Goal: Transaction & Acquisition: Book appointment/travel/reservation

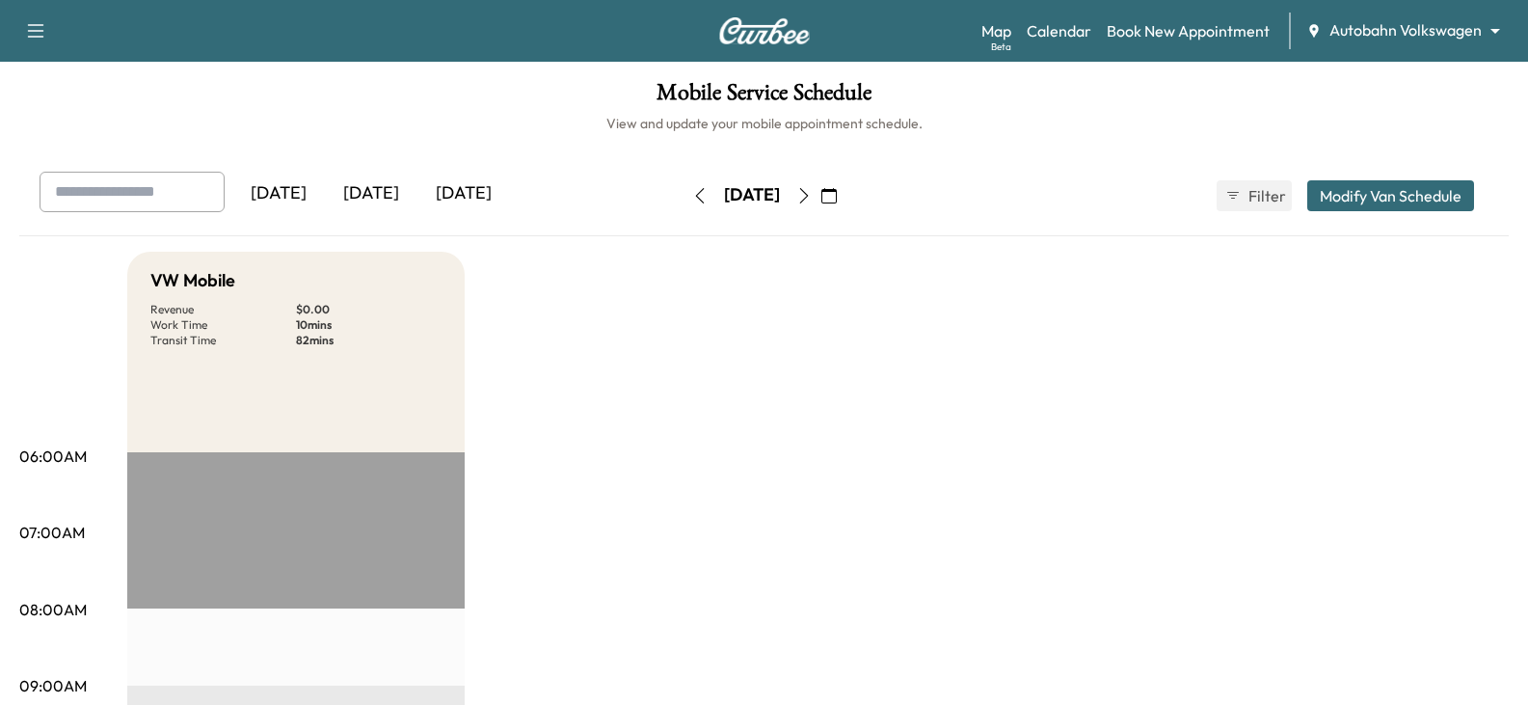
click at [396, 201] on div "[DATE]" at bounding box center [371, 194] width 93 height 44
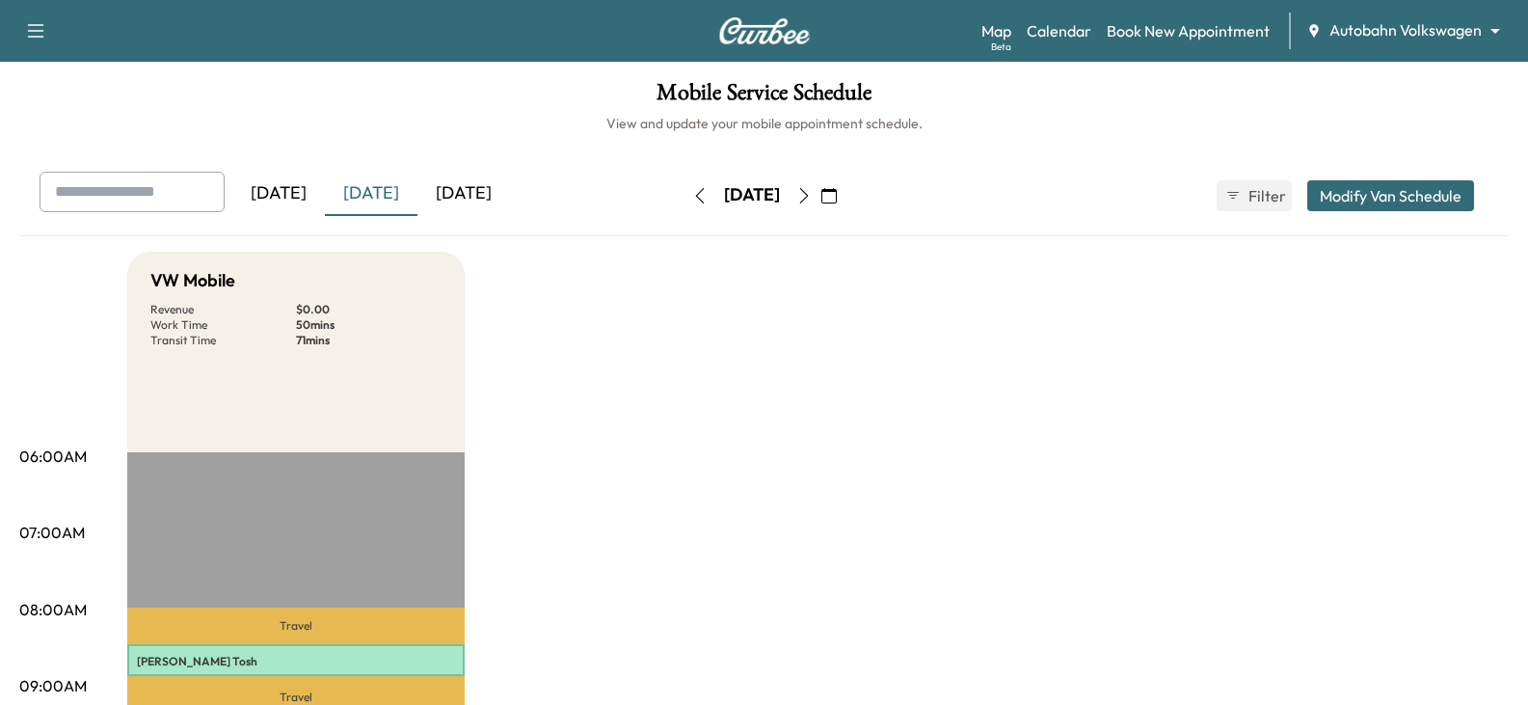
click at [1336, 22] on body "Support Log Out Map Beta Calendar Book New Appointment Autobahn Volkswagen ****…" at bounding box center [764, 352] width 1528 height 705
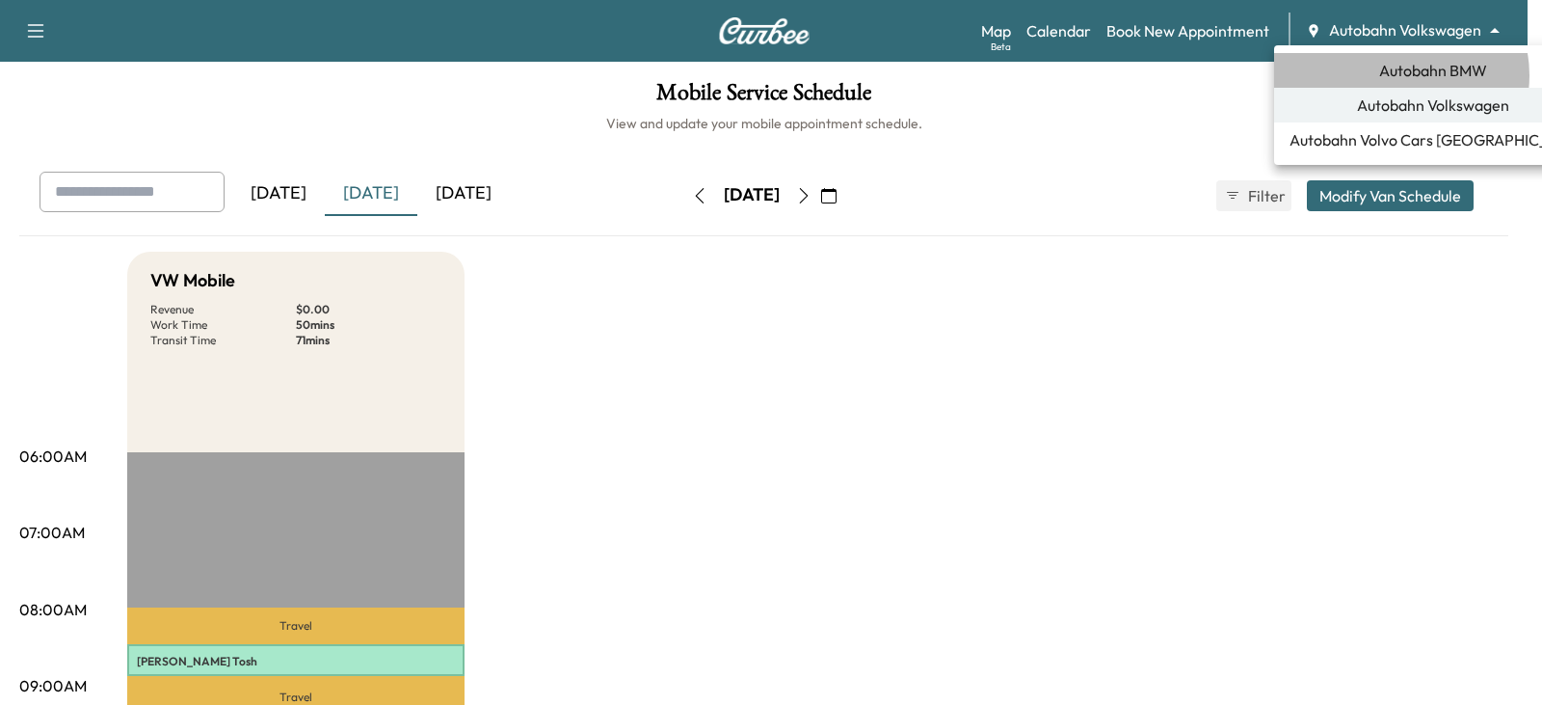
click at [1400, 75] on span "Autobahn BMW" at bounding box center [1433, 70] width 108 height 23
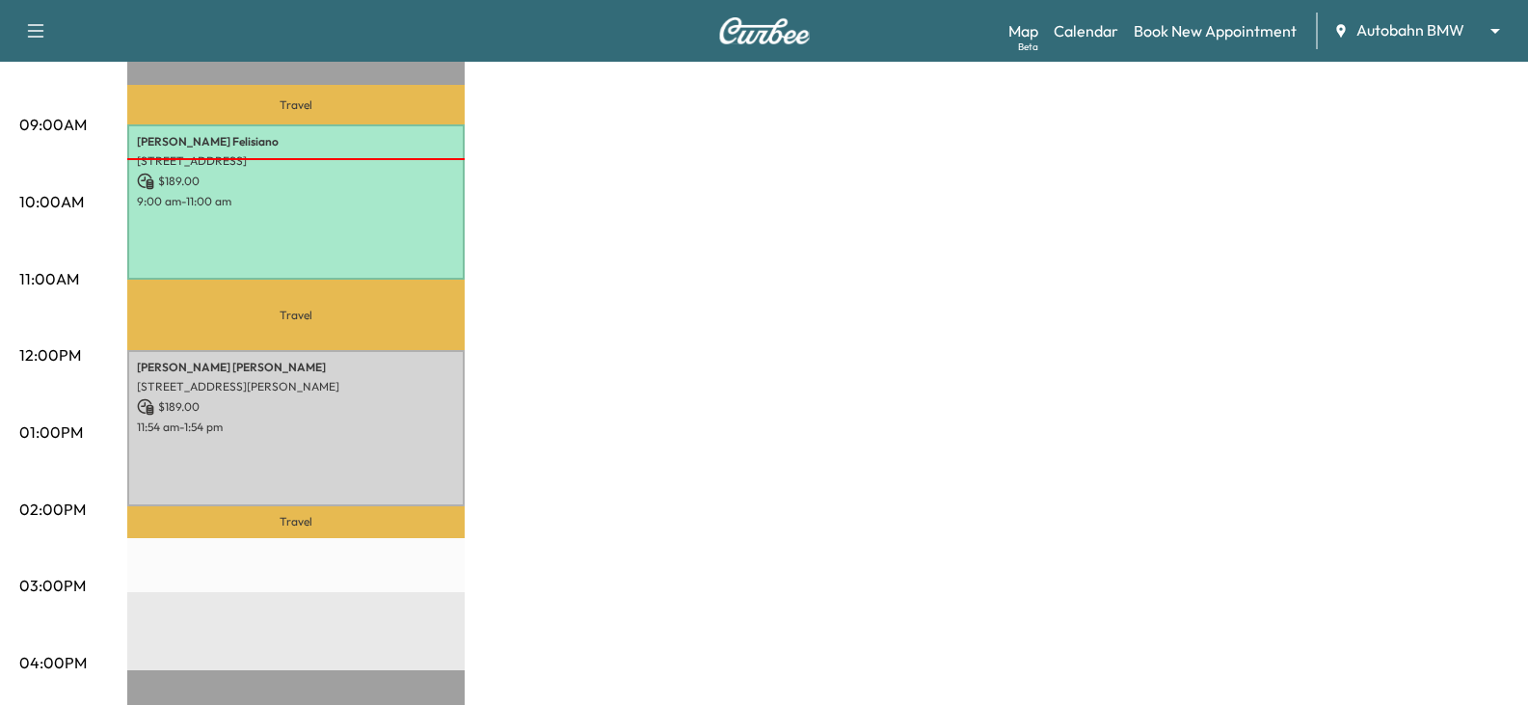
scroll to position [578, 0]
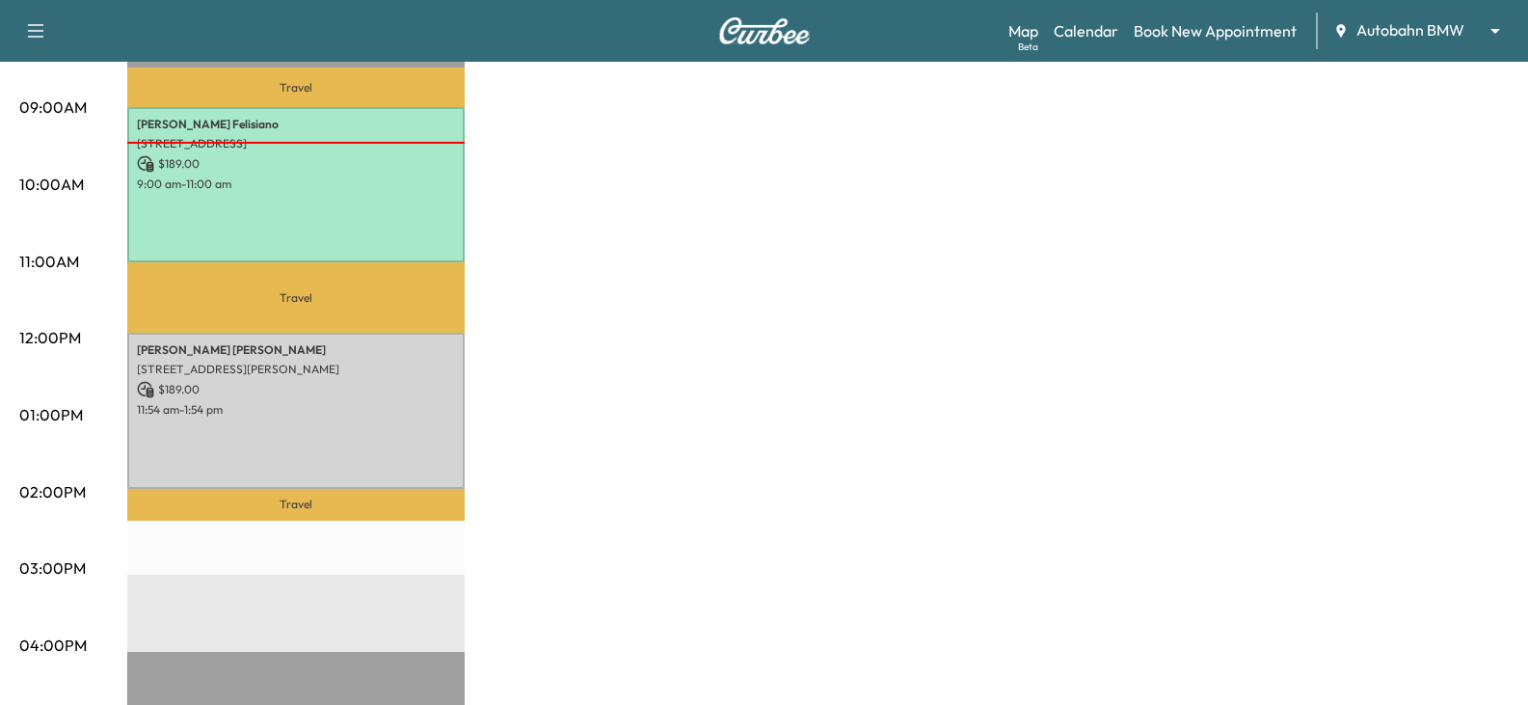
click at [669, 318] on div "MS1 Revenue $ 378.00 Work Time 240 mins Transit Time 110 mins Travel [PERSON_NA…" at bounding box center [817, 396] width 1381 height 1446
click at [702, 393] on div "MS1 Revenue $ 378.00 Work Time 240 mins Transit Time 110 mins Travel [PERSON_NA…" at bounding box center [817, 396] width 1381 height 1446
click at [716, 389] on div "MS1 Revenue $ 378.00 Work Time 240 mins Transit Time 110 mins Travel [PERSON_NA…" at bounding box center [817, 396] width 1381 height 1446
drag, startPoint x: 545, startPoint y: 363, endPoint x: 538, endPoint y: 373, distance: 11.8
click at [545, 363] on div "MS1 Revenue $ 378.00 Work Time 240 mins Transit Time 110 mins Travel [PERSON_NA…" at bounding box center [817, 396] width 1381 height 1446
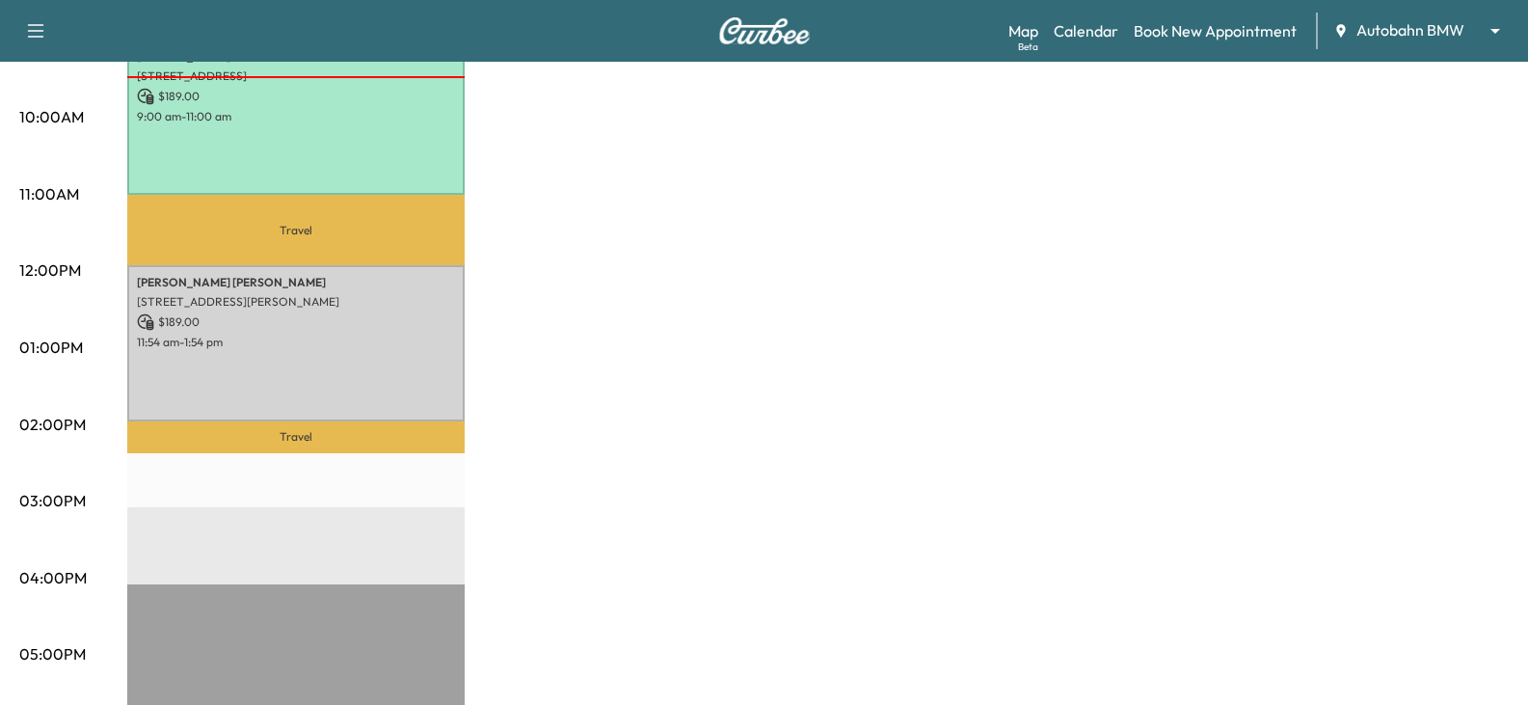
scroll to position [675, 0]
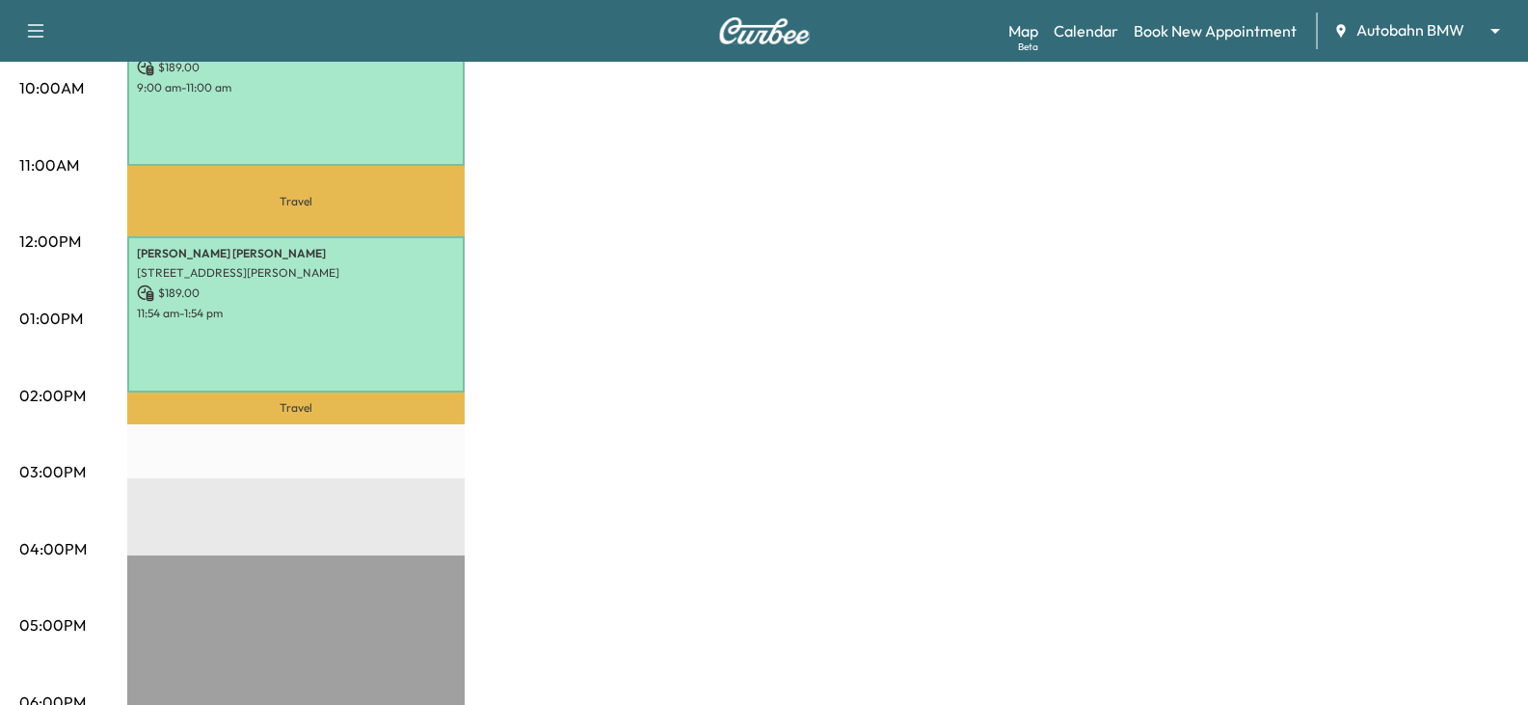
drag, startPoint x: 915, startPoint y: 250, endPoint x: 925, endPoint y: 235, distance: 17.9
click at [915, 250] on div "MS1 Revenue $ 378.00 Work Time 240 mins Transit Time 110 mins Travel [PERSON_NA…" at bounding box center [817, 300] width 1381 height 1446
click at [1169, 33] on link "Book New Appointment" at bounding box center [1215, 30] width 163 height 23
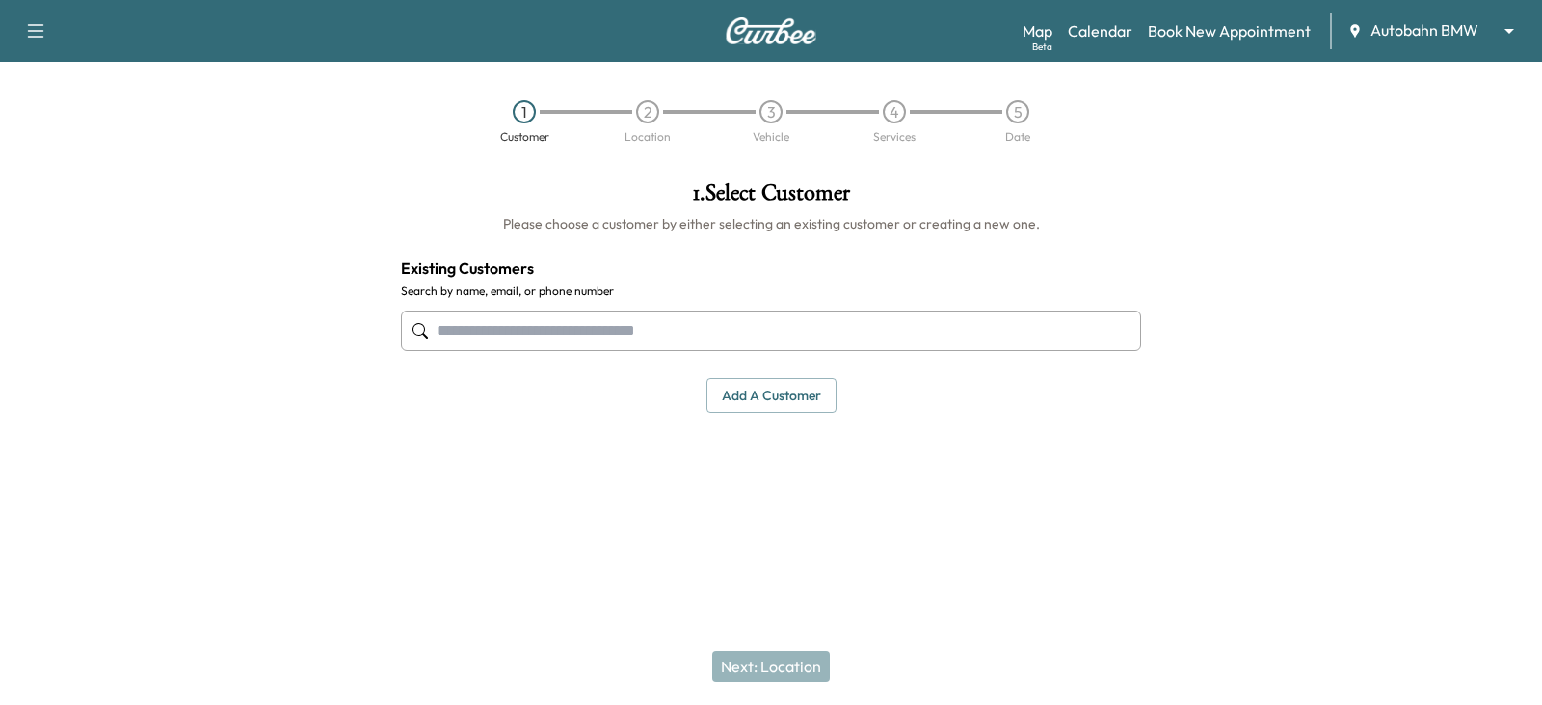
drag, startPoint x: 663, startPoint y: 421, endPoint x: 678, endPoint y: 416, distance: 15.2
click at [664, 421] on div "1 . Select Customer Please choose a customer by either selecting an existing cu…" at bounding box center [771, 297] width 771 height 262
click at [566, 314] on input "text" at bounding box center [771, 330] width 740 height 40
click at [548, 331] on input "text" at bounding box center [771, 330] width 740 height 40
paste input "**********"
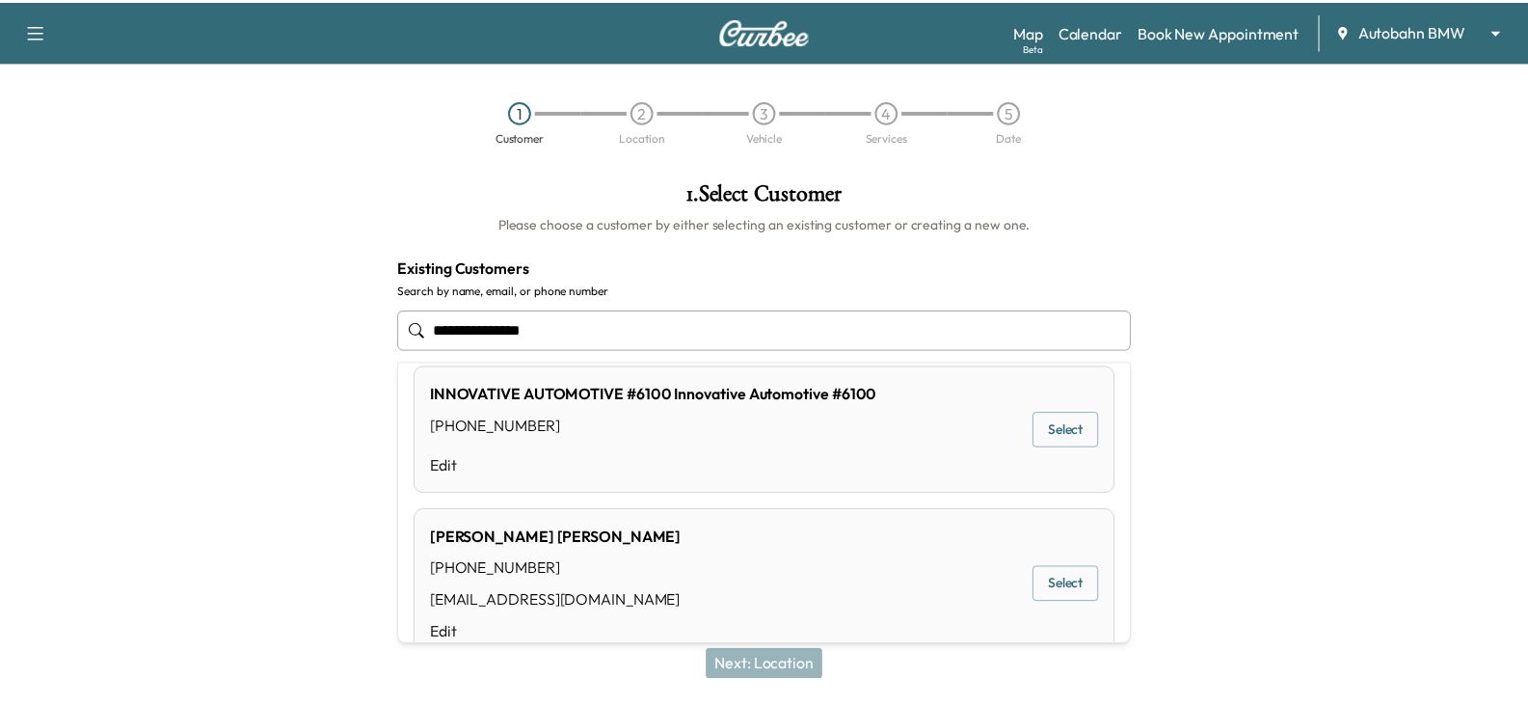
scroll to position [174, 0]
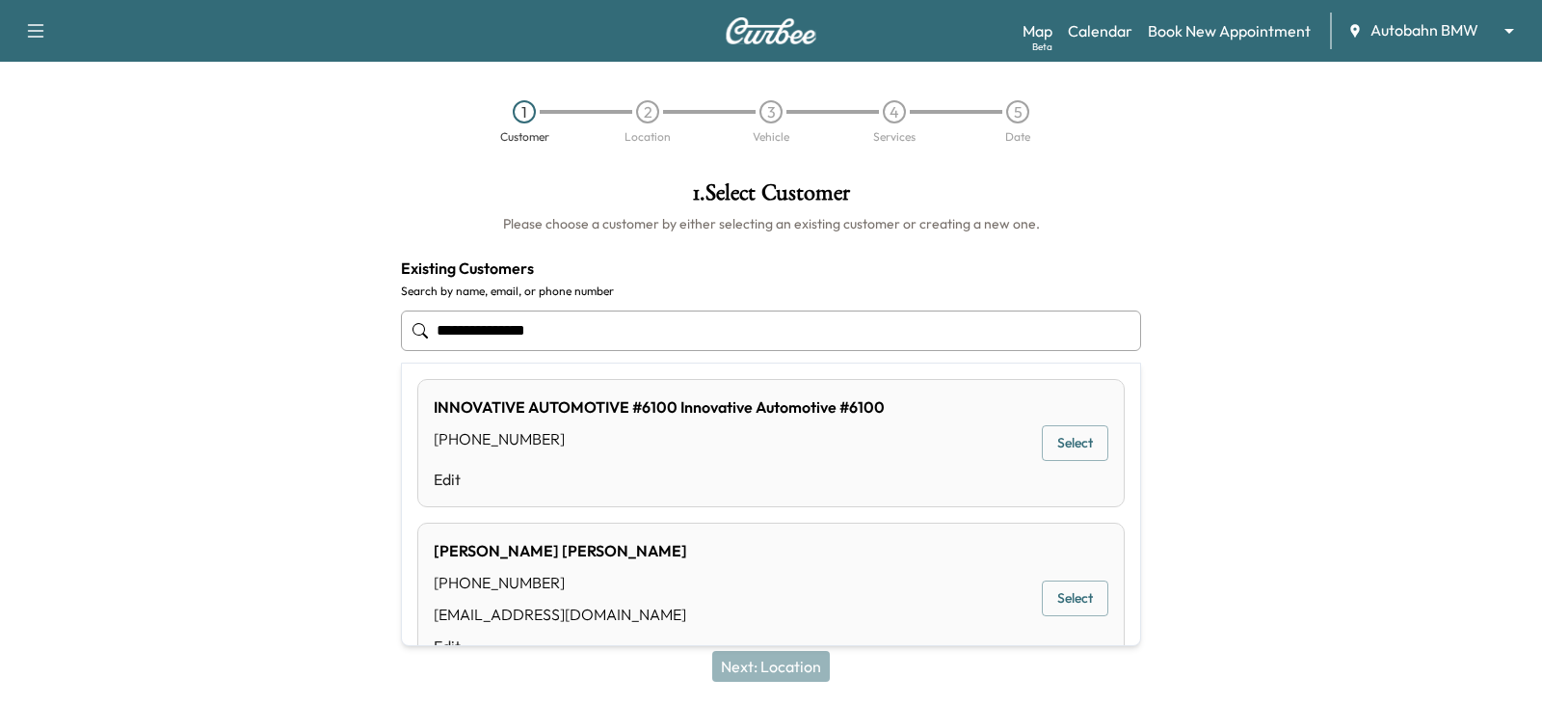
type input "**********"
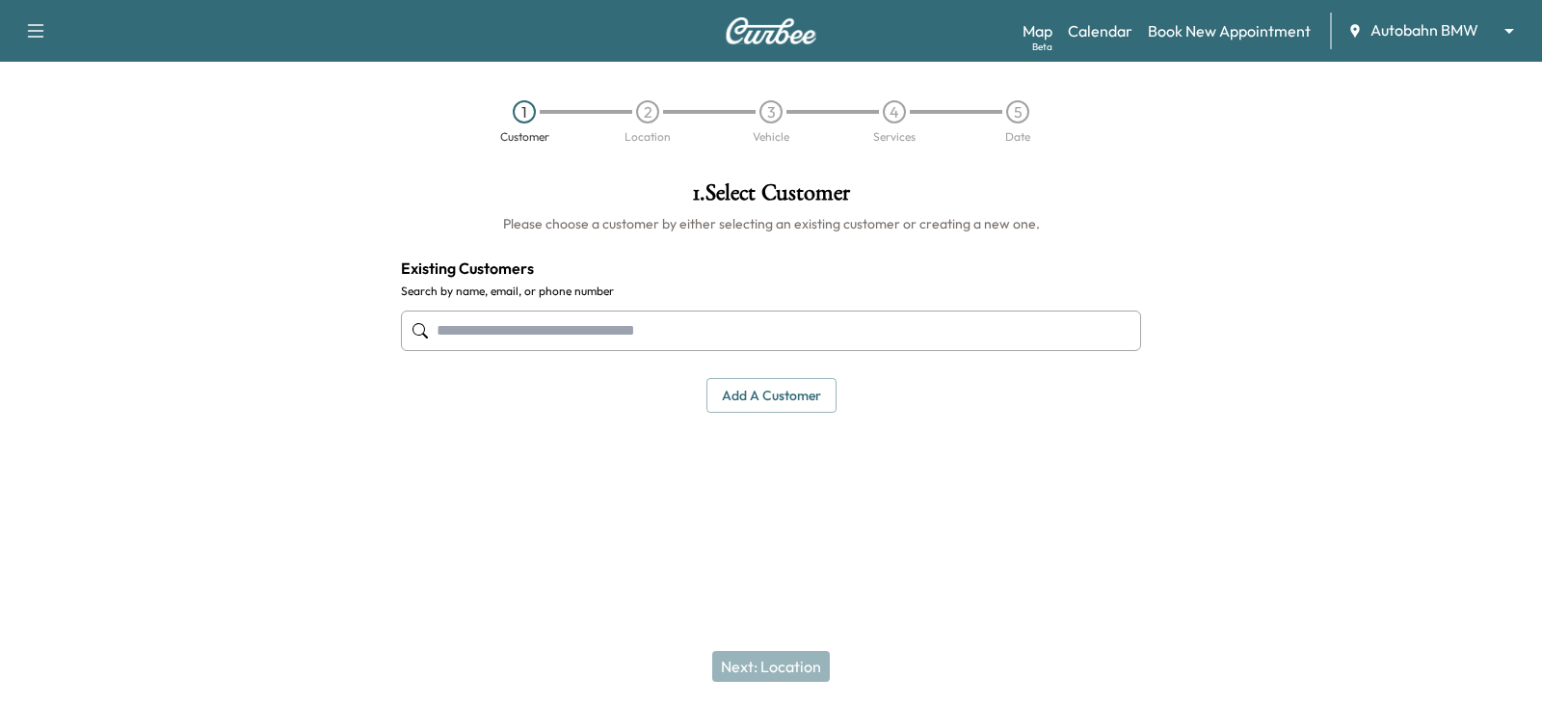
click at [342, 435] on div at bounding box center [193, 342] width 386 height 353
click at [707, 391] on button "Add a customer" at bounding box center [772, 396] width 130 height 36
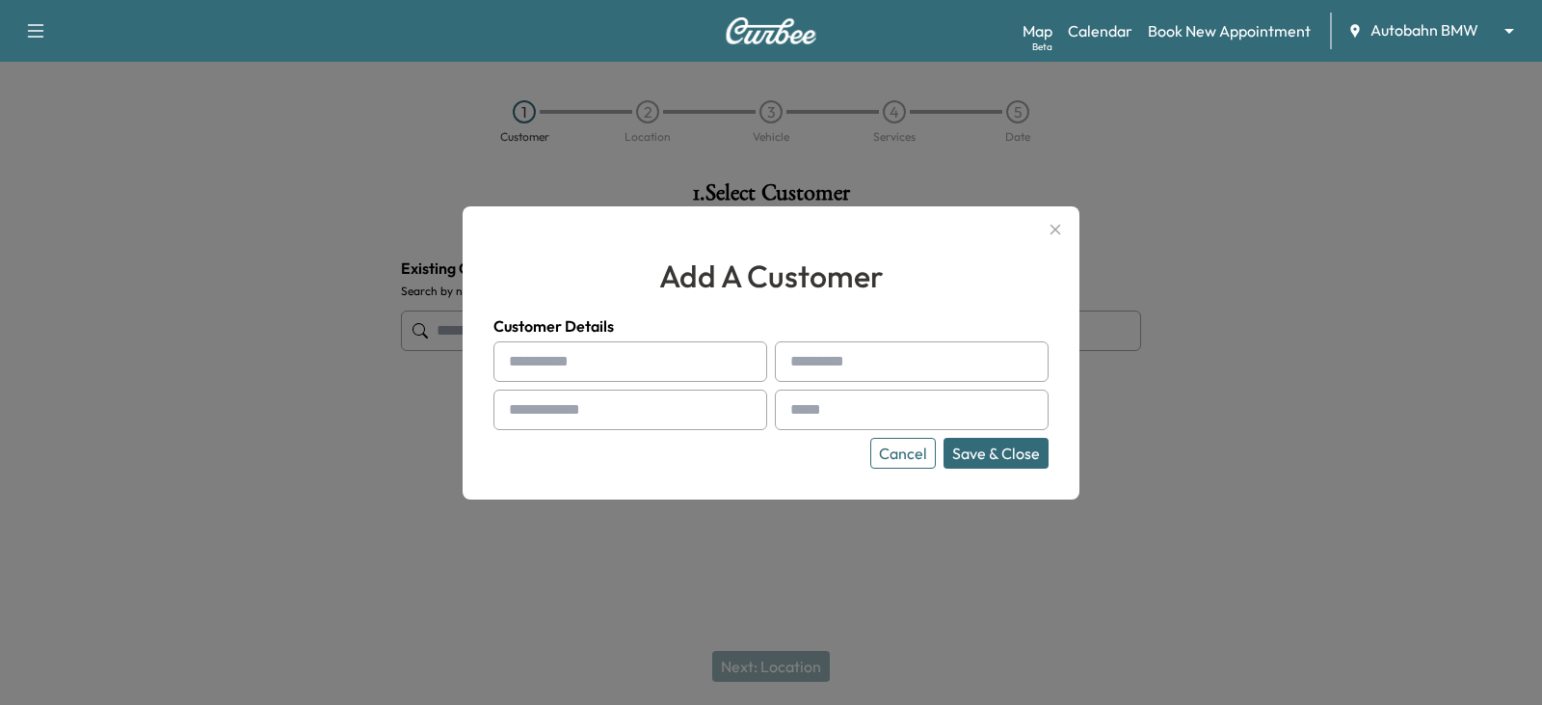
click at [665, 367] on input "text" at bounding box center [631, 361] width 274 height 40
click at [522, 412] on div at bounding box center [512, 409] width 23 height 23
click at [539, 412] on input "text" at bounding box center [631, 409] width 274 height 40
paste input "**********"
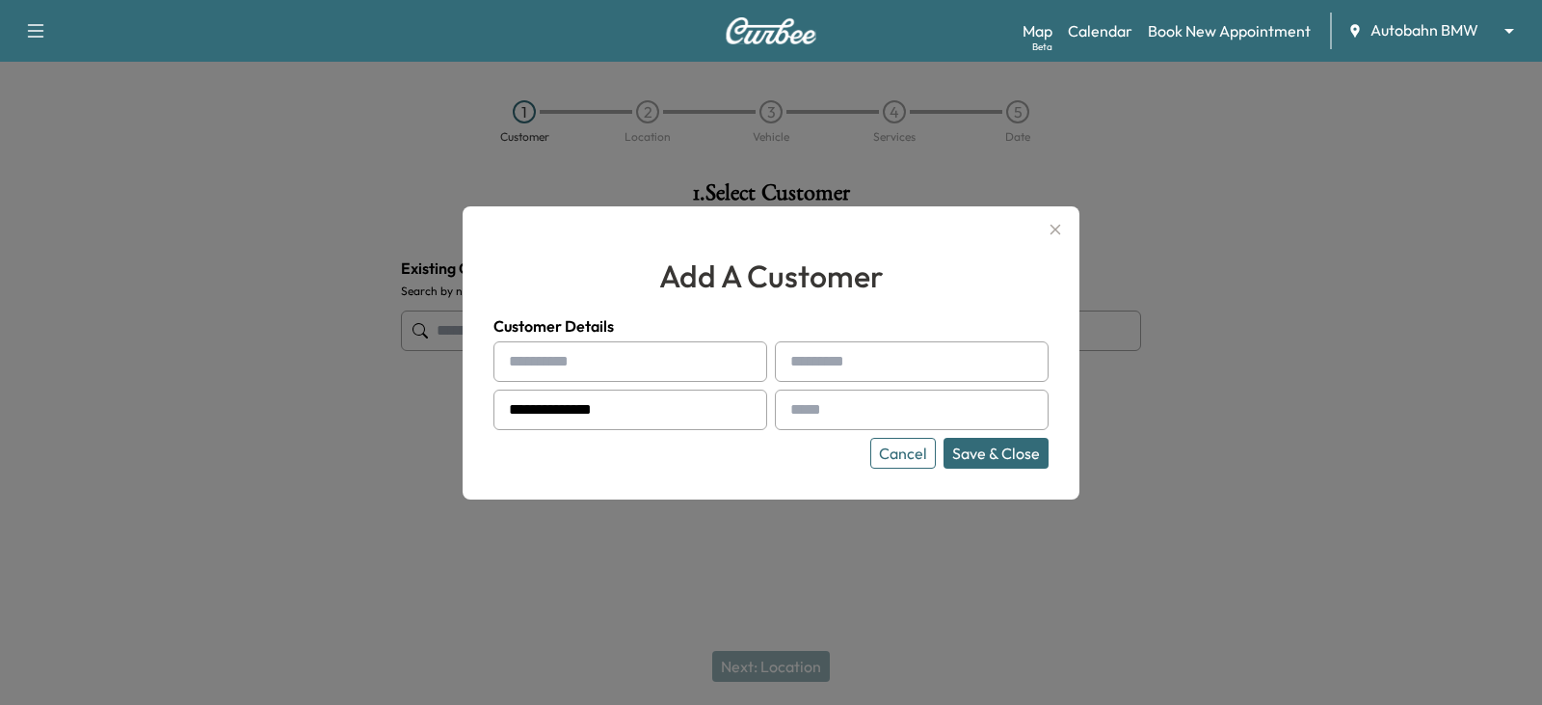
type input "**********"
click at [650, 373] on input "text" at bounding box center [631, 361] width 274 height 40
paste input "*****"
type input "*****"
click at [657, 331] on h4 "Customer Details" at bounding box center [771, 325] width 555 height 23
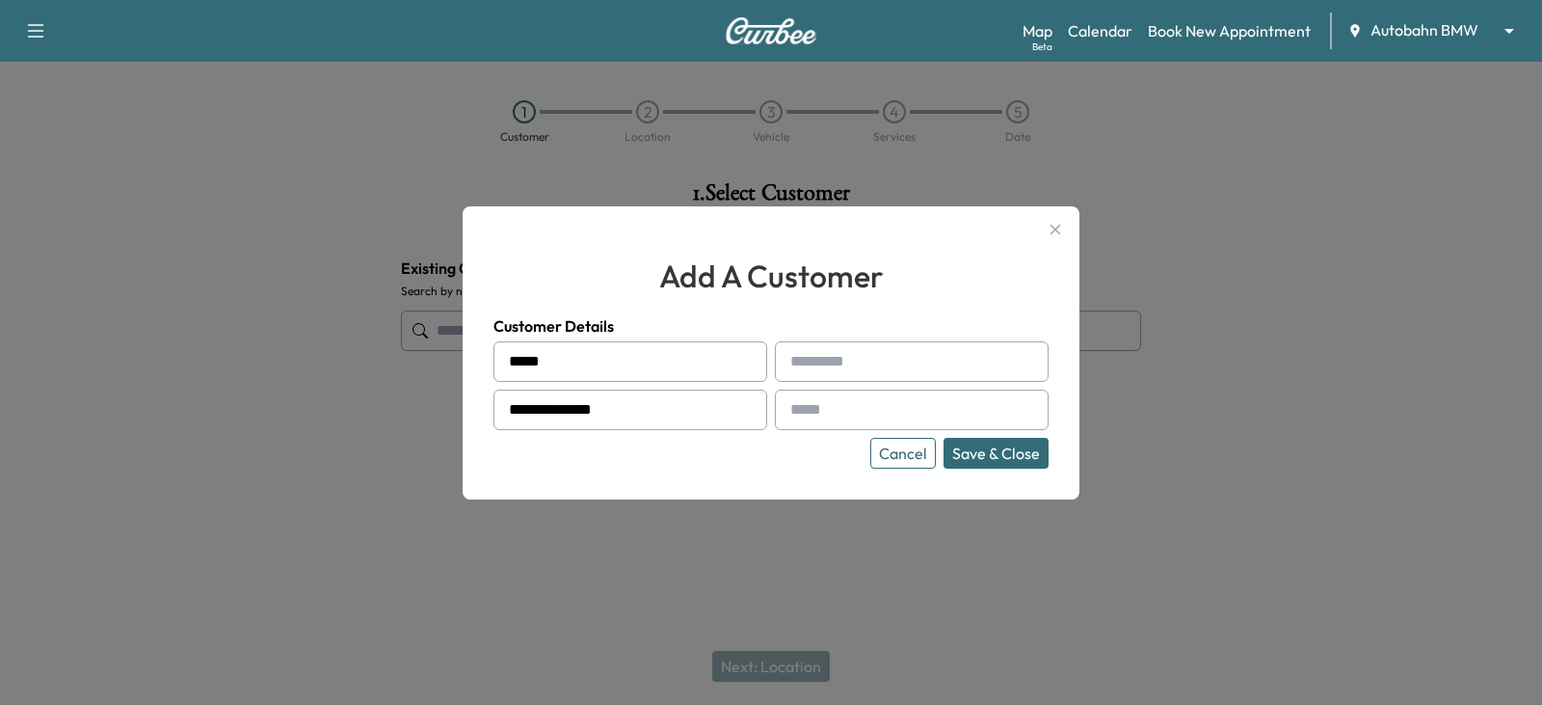
click at [818, 362] on input "text" at bounding box center [912, 361] width 274 height 40
paste input "*******"
type input "*******"
click at [804, 406] on div at bounding box center [794, 409] width 23 height 23
click at [817, 409] on input "text" at bounding box center [912, 409] width 274 height 40
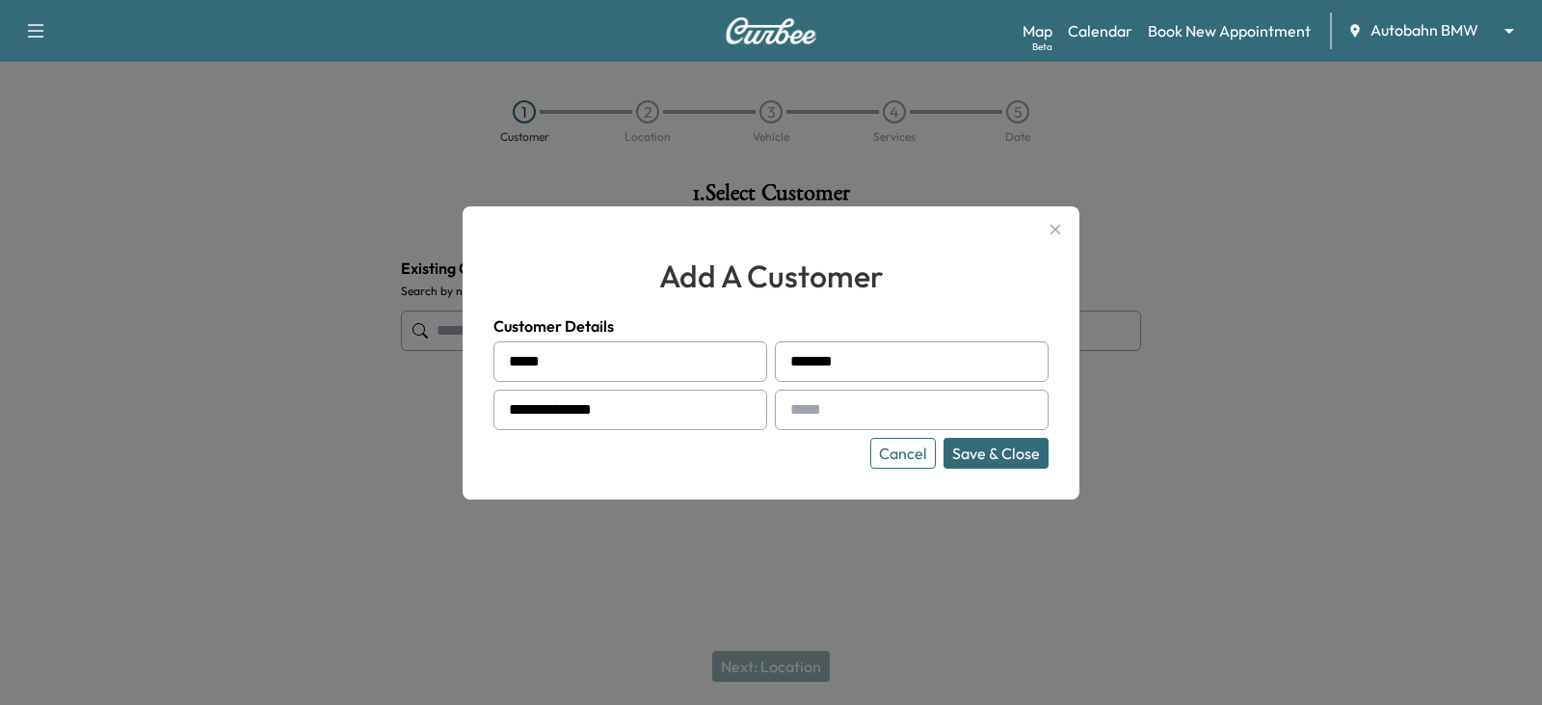
click at [368, 470] on div at bounding box center [771, 352] width 1542 height 705
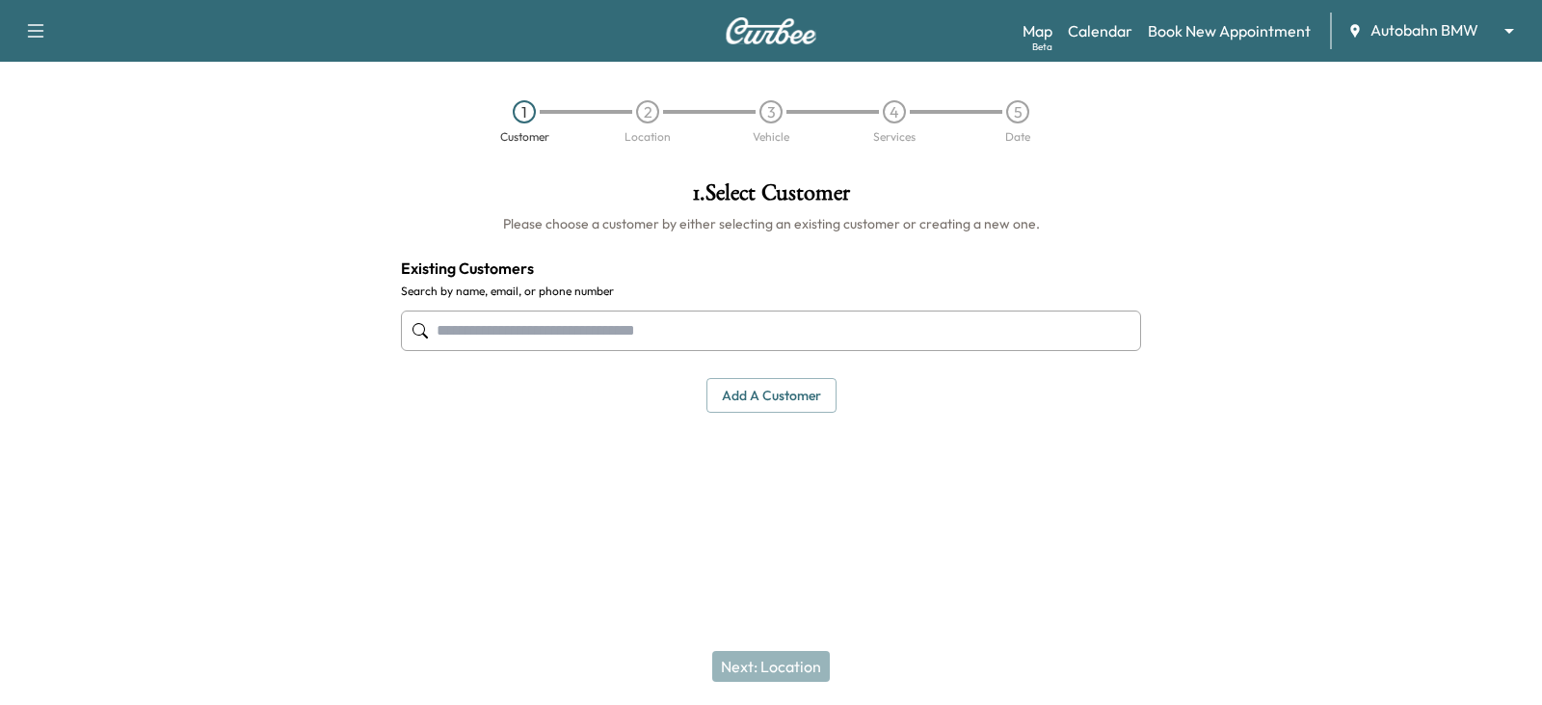
click at [498, 327] on input "text" at bounding box center [771, 330] width 740 height 40
paste input "**********"
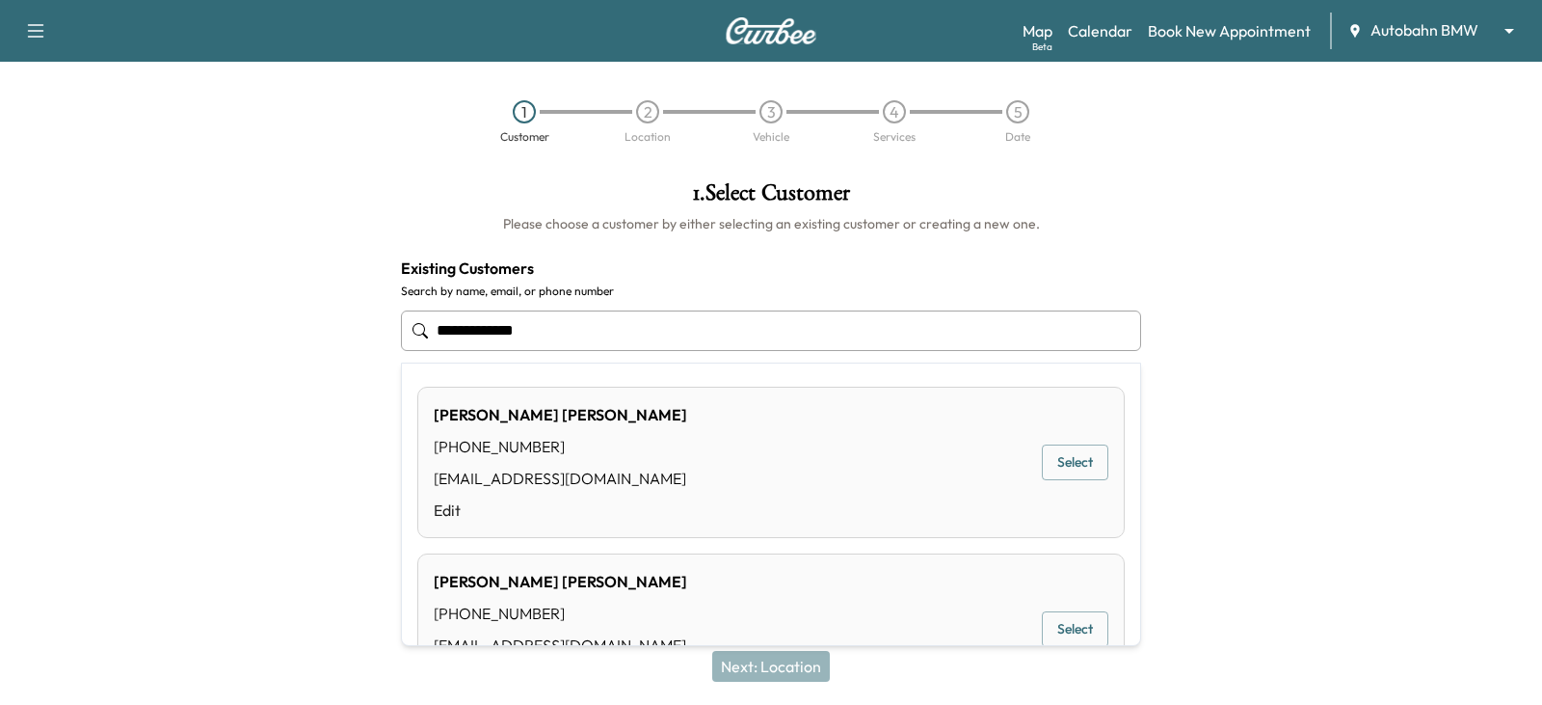
click at [656, 448] on div "[PERSON_NAME] [PHONE_NUMBER] [EMAIL_ADDRESS][DOMAIN_NAME] Edit Select" at bounding box center [771, 462] width 708 height 151
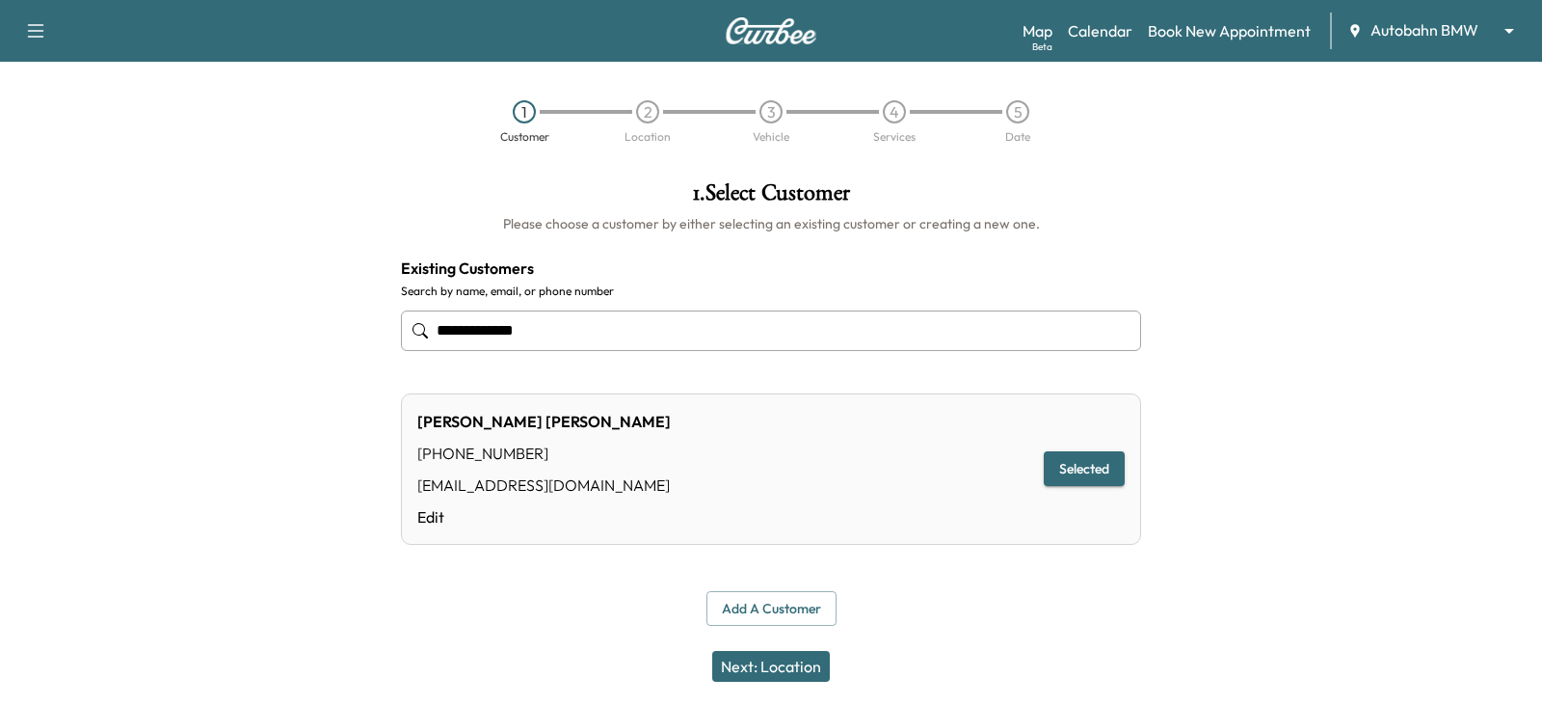
type input "**********"
click at [775, 664] on button "Next: Location" at bounding box center [771, 666] width 118 height 31
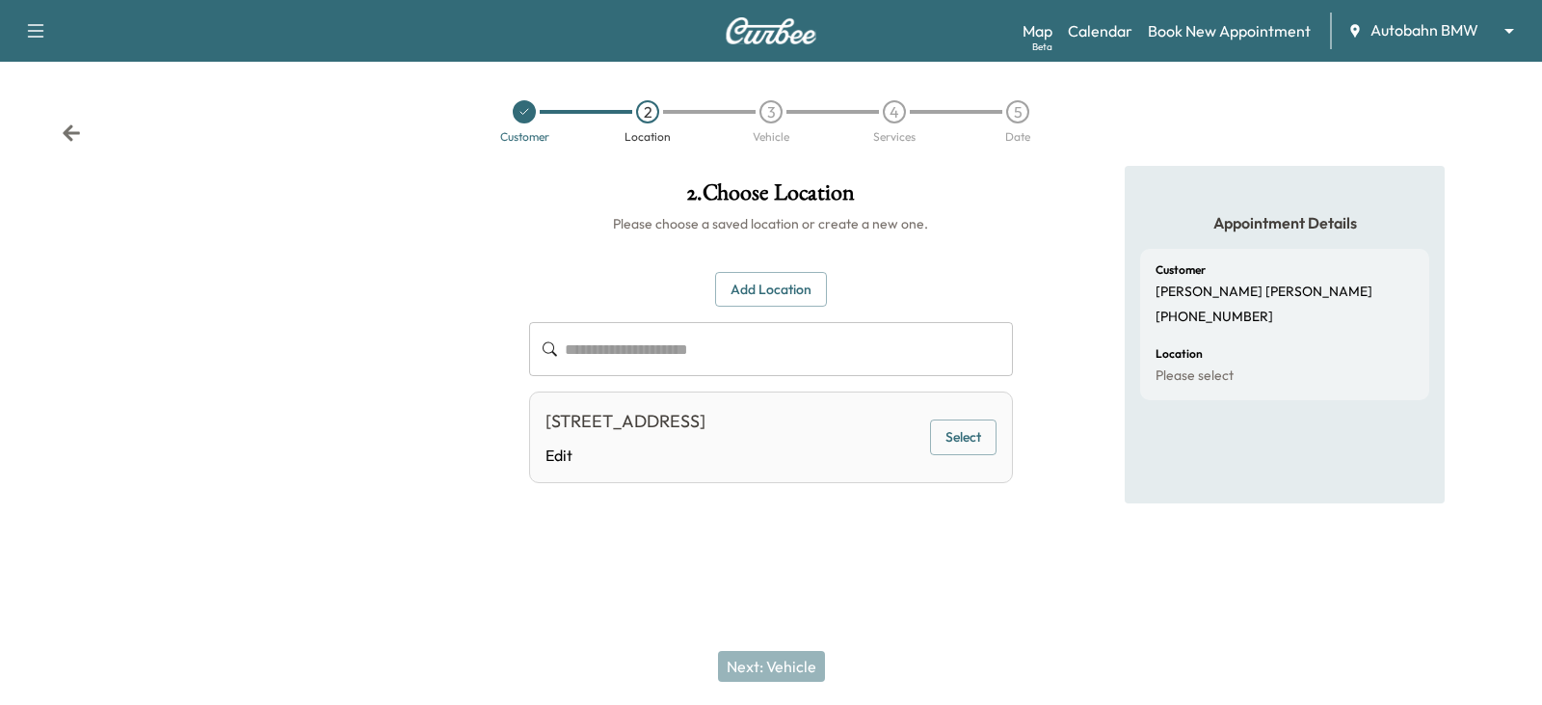
click at [946, 444] on button "Select" at bounding box center [963, 437] width 67 height 36
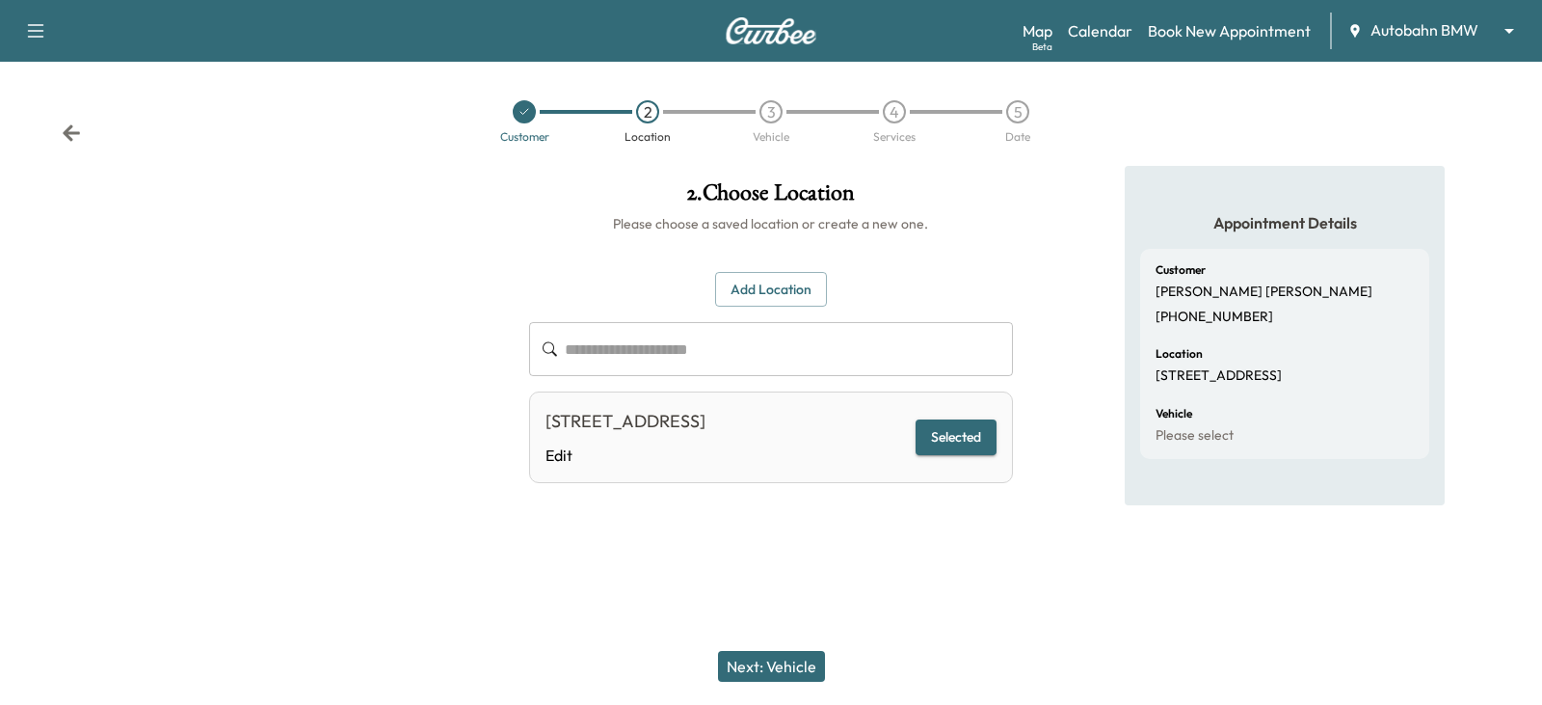
click at [788, 648] on div "Next: Vehicle" at bounding box center [771, 666] width 1542 height 77
click at [788, 654] on button "Next: Vehicle" at bounding box center [771, 666] width 107 height 31
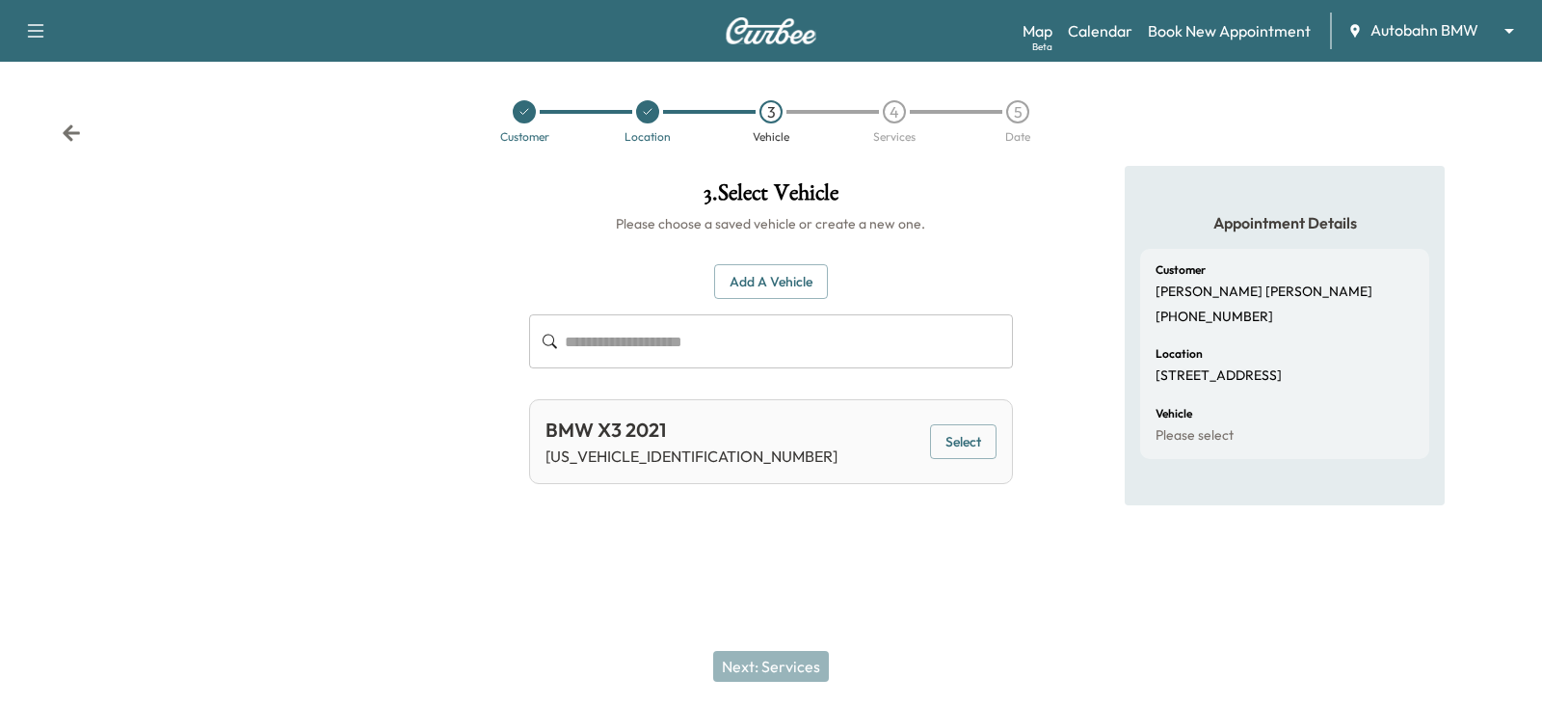
click at [957, 440] on button "Select" at bounding box center [963, 442] width 67 height 36
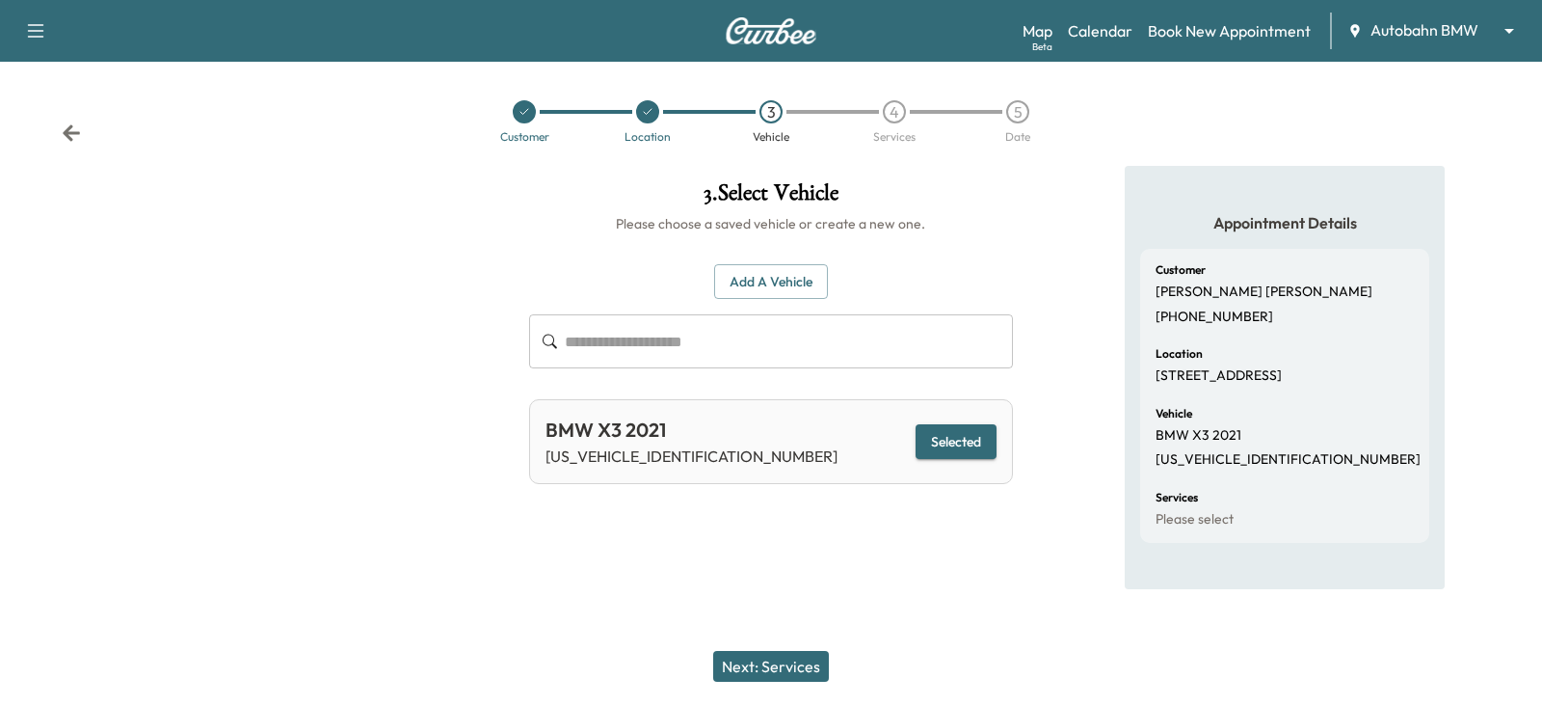
click at [778, 662] on button "Next: Services" at bounding box center [771, 666] width 116 height 31
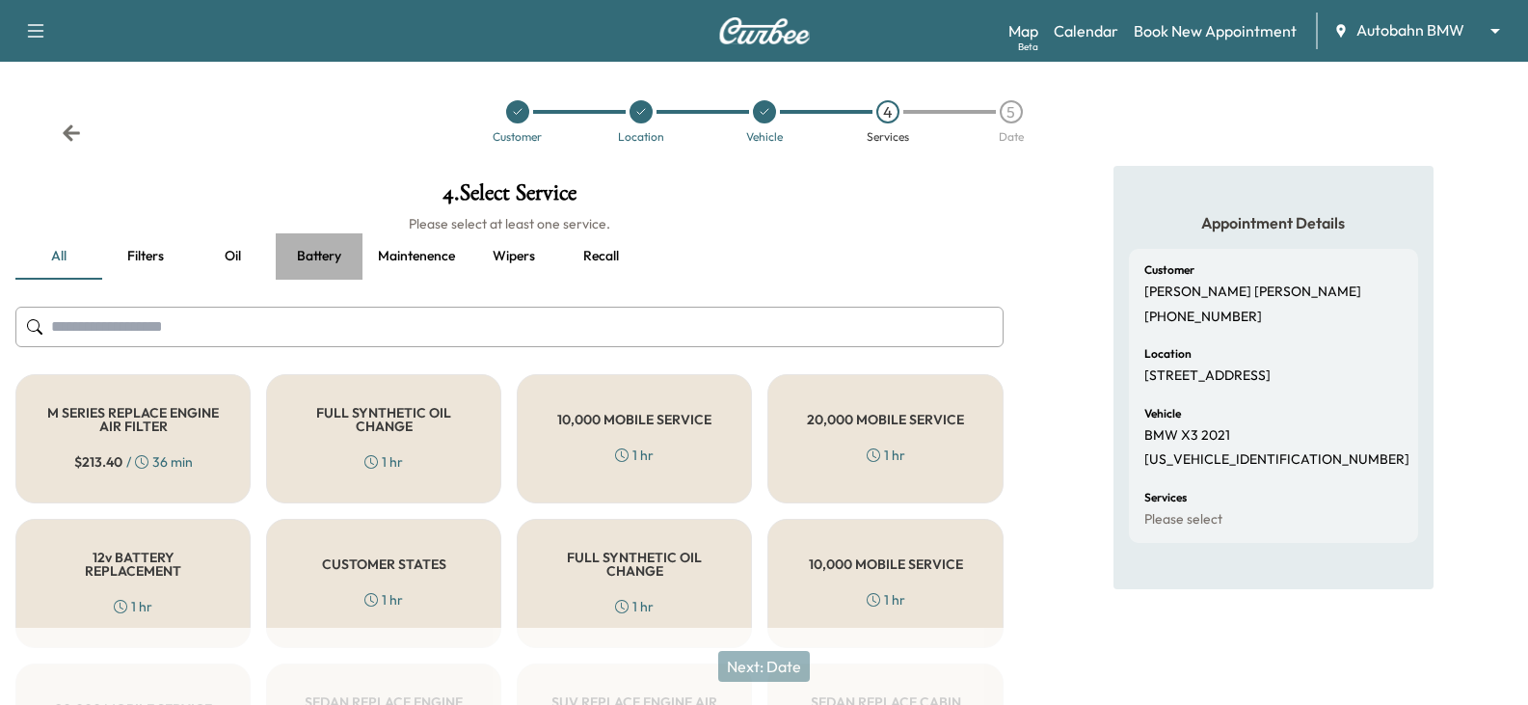
click at [336, 257] on button "Battery" at bounding box center [319, 256] width 87 height 46
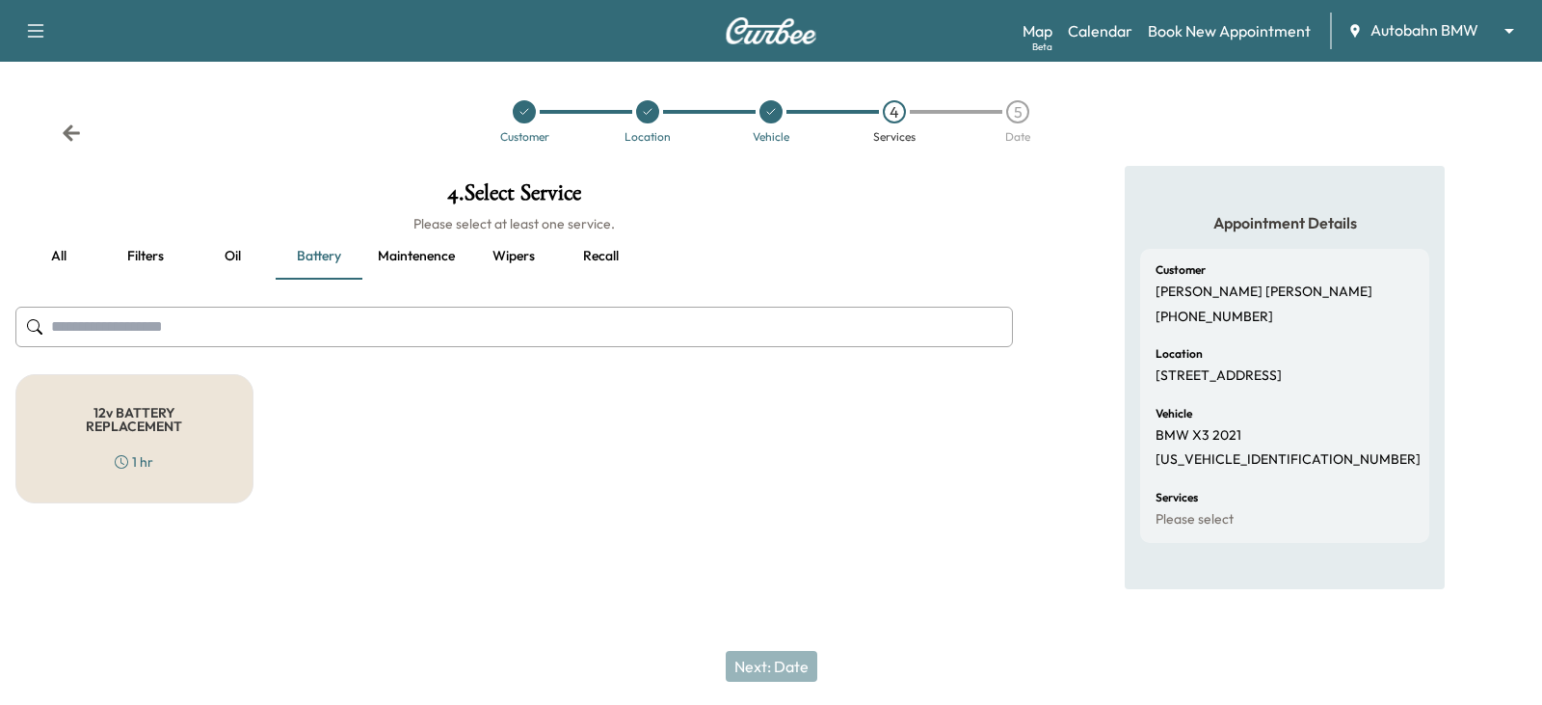
drag, startPoint x: 154, startPoint y: 460, endPoint x: 280, endPoint y: 478, distance: 126.7
click at [154, 461] on div "12v BATTERY REPLACEMENT 1 hr" at bounding box center [134, 438] width 238 height 129
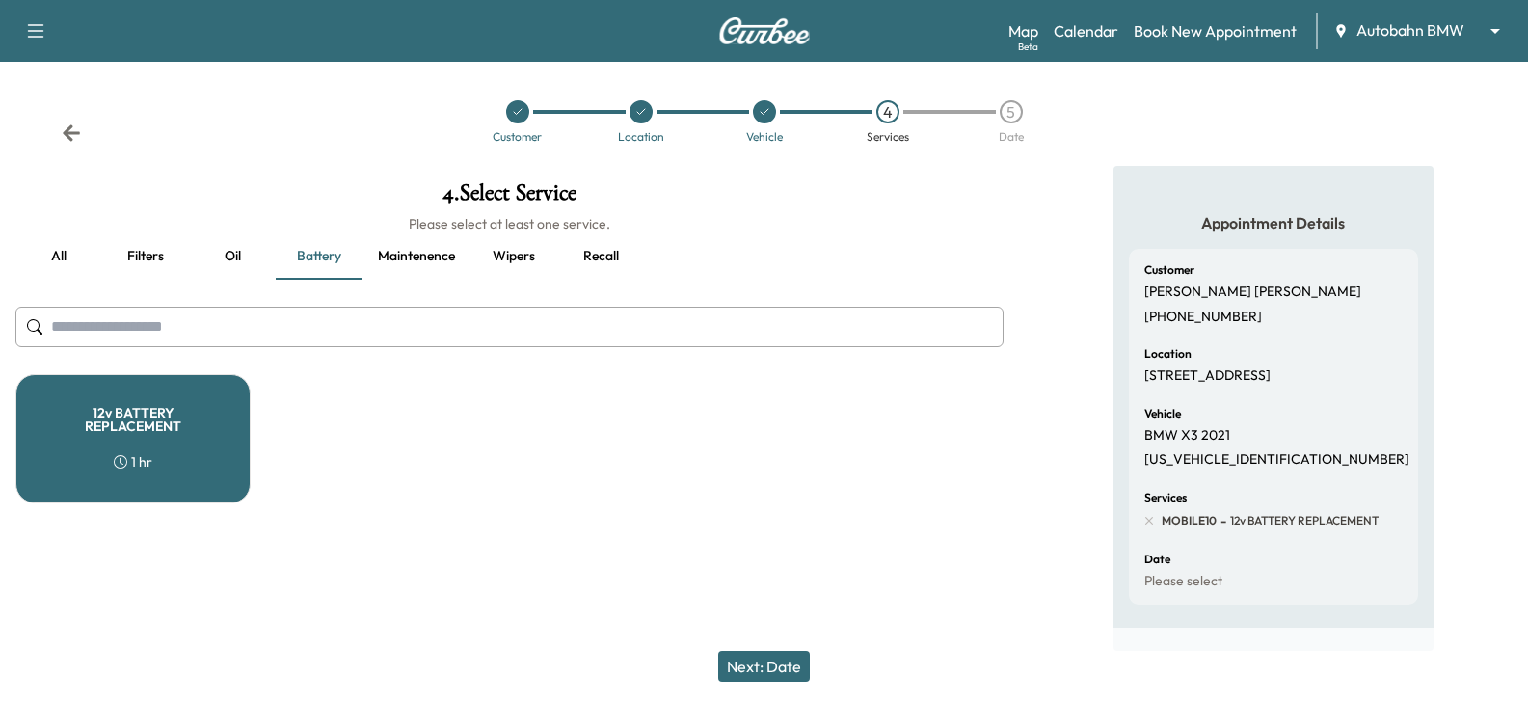
click at [555, 525] on div "4 . Select Service Please select at least one service. all Filters Oil Battery …" at bounding box center [509, 408] width 1019 height 485
click at [772, 676] on button "Next: Date" at bounding box center [764, 666] width 92 height 31
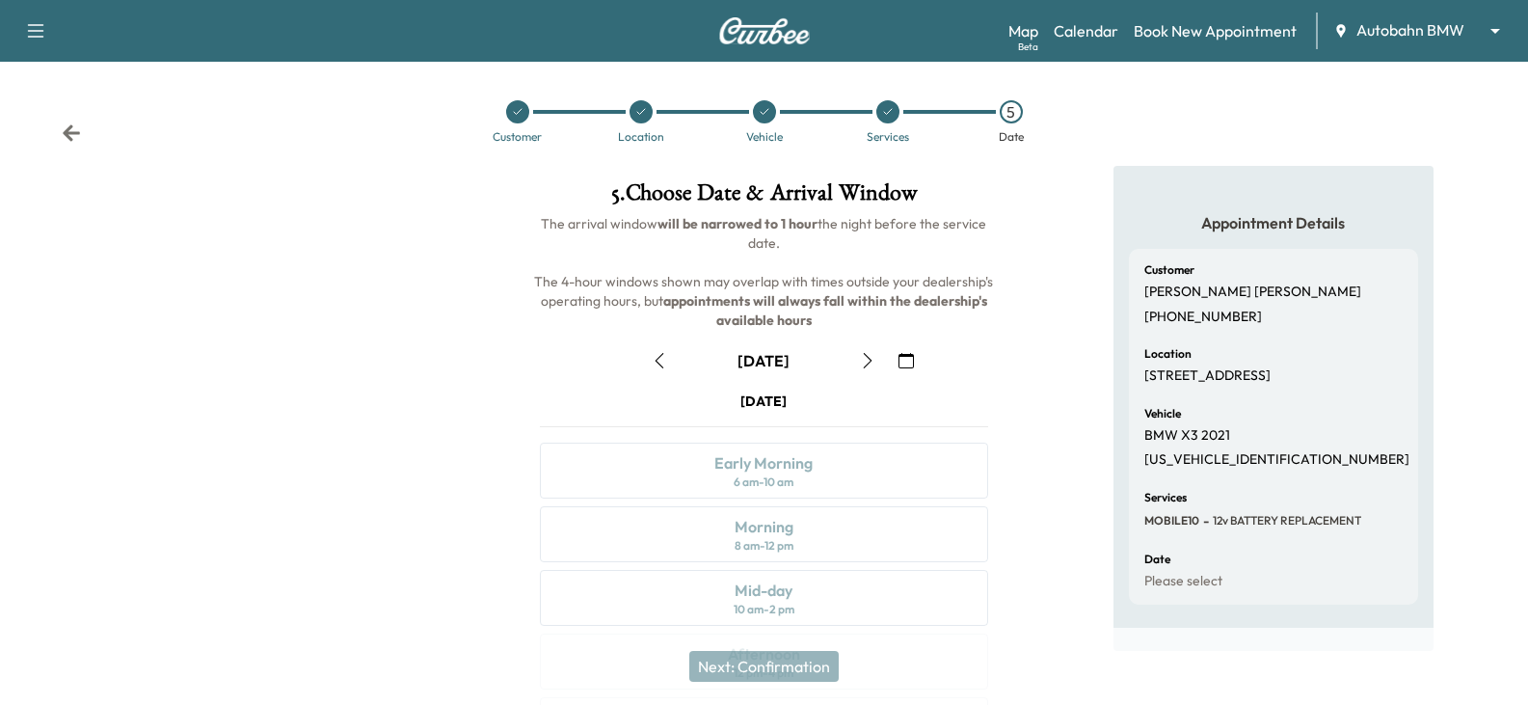
click at [663, 356] on icon "button" at bounding box center [659, 360] width 15 height 15
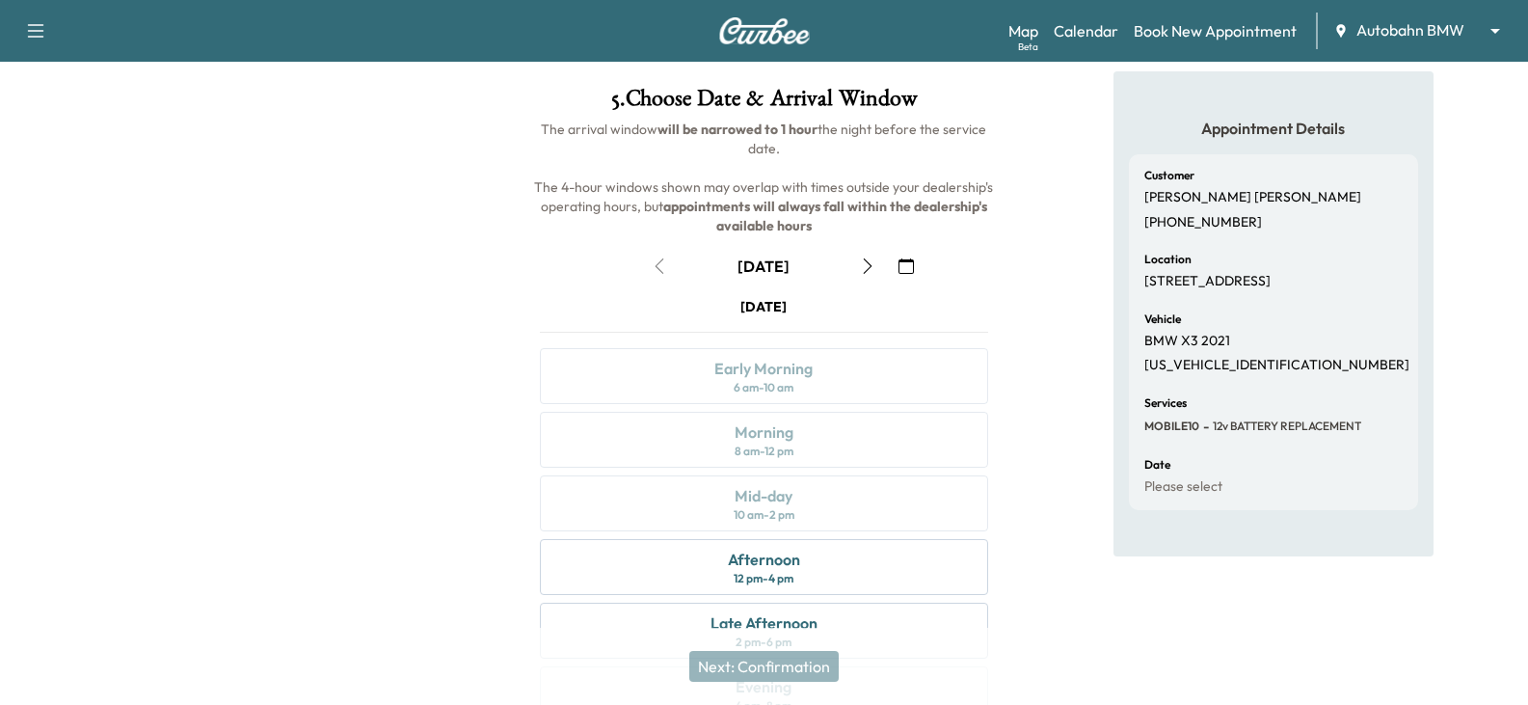
scroll to position [218, 0]
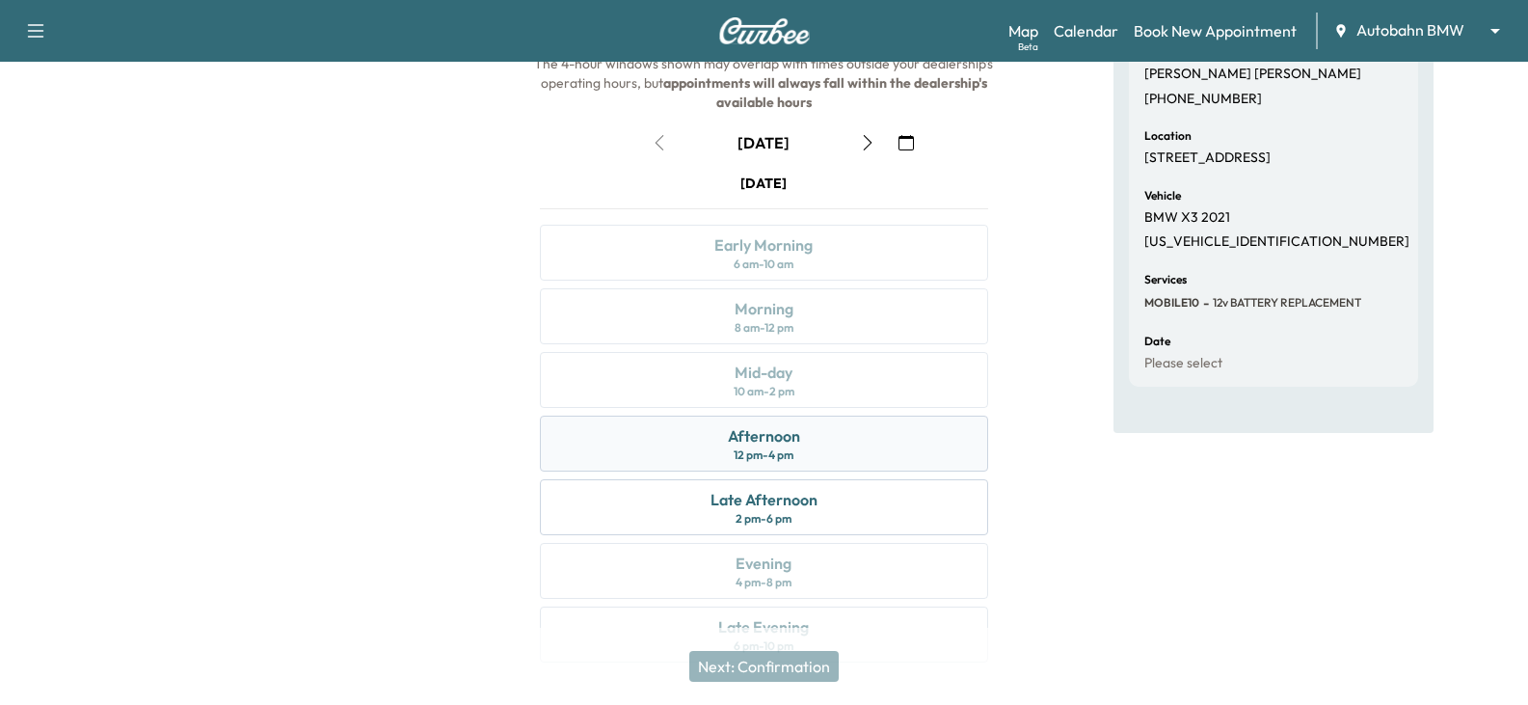
click at [870, 436] on div "Afternoon 12 pm - 4 pm" at bounding box center [763, 443] width 447 height 56
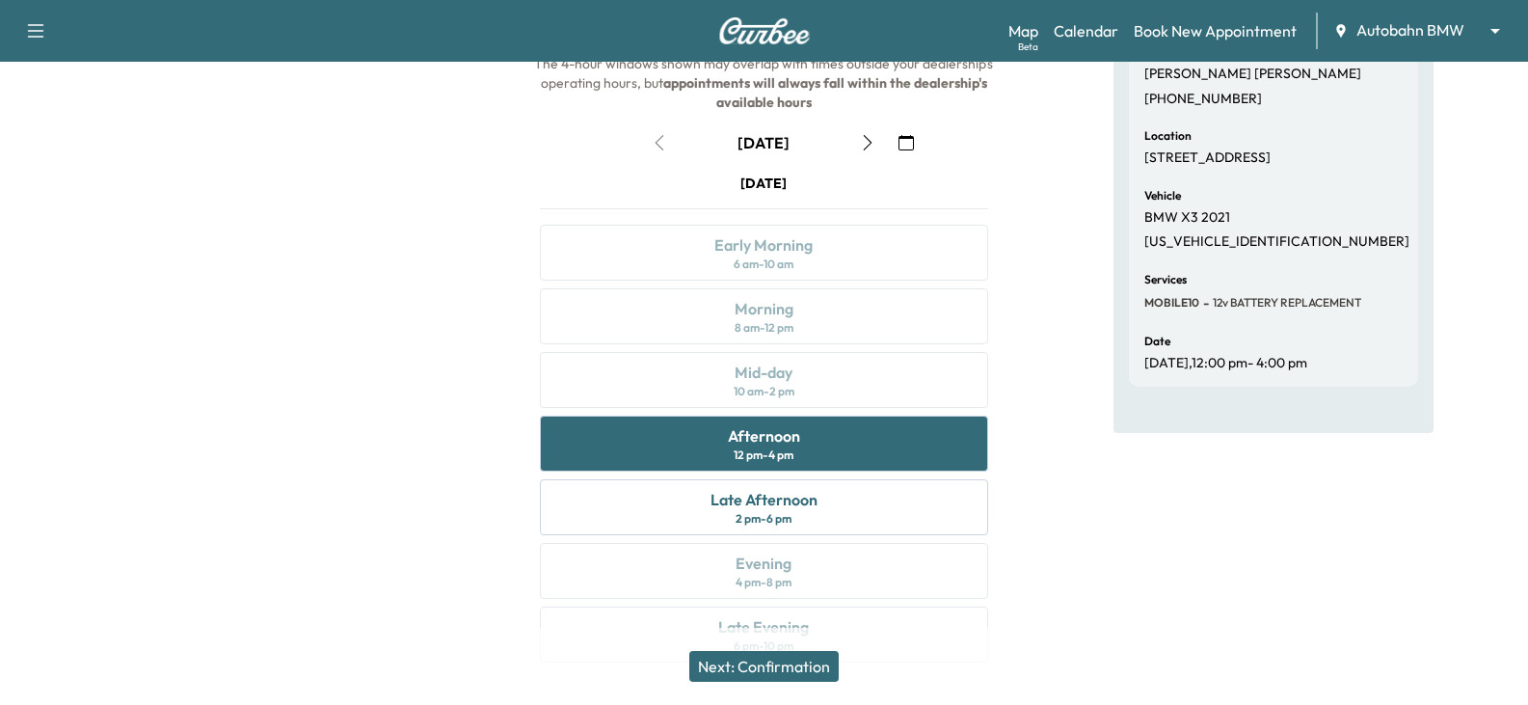
click at [1066, 477] on div "Appointment Details Customer [PERSON_NAME] [PHONE_NUMBER] Location [STREET_ADDR…" at bounding box center [1273, 316] width 509 height 737
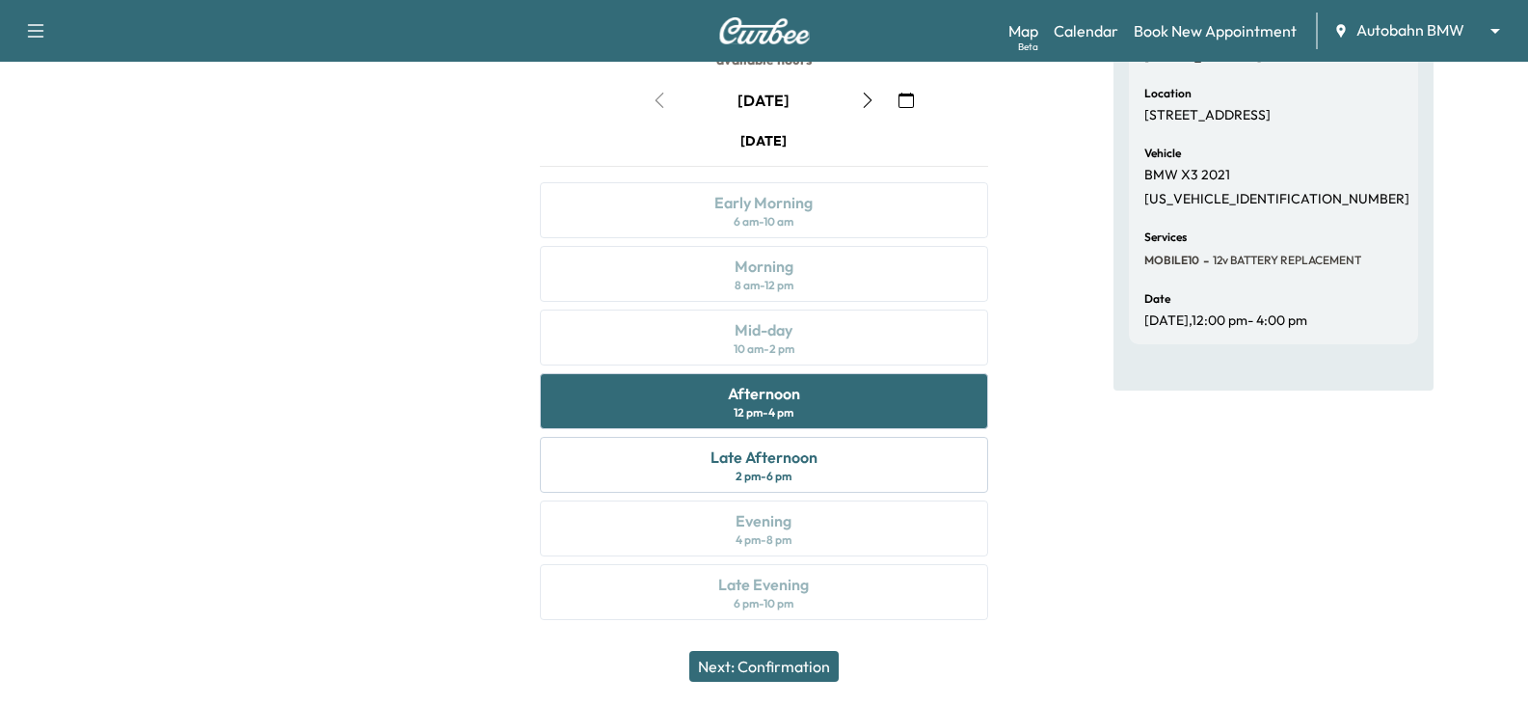
click at [809, 663] on button "Next: Confirmation" at bounding box center [763, 666] width 149 height 31
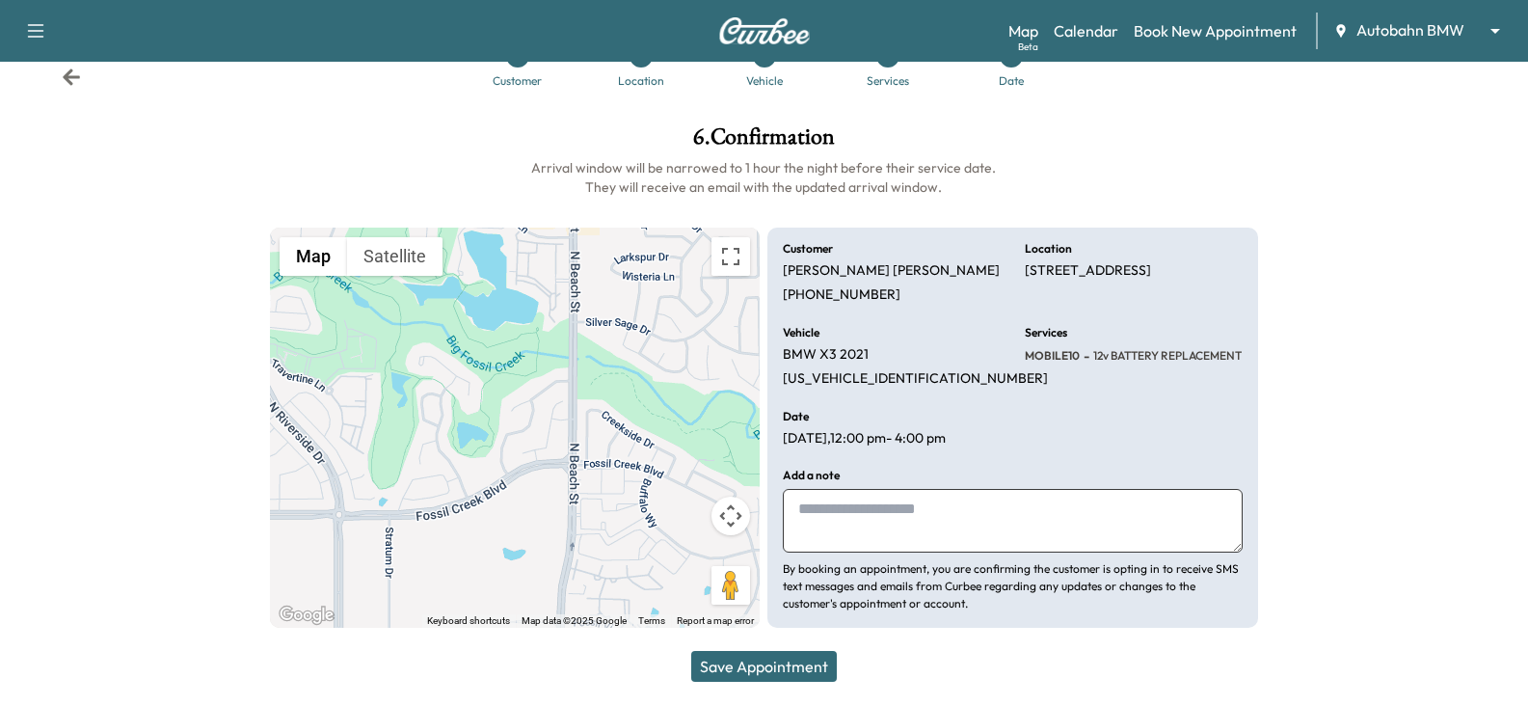
click at [1066, 516] on textarea at bounding box center [1012, 521] width 459 height 64
click at [976, 432] on div "Date [DATE] 12:00 pm - 4:00 pm" at bounding box center [892, 429] width 218 height 37
click at [782, 669] on button "Save Appointment" at bounding box center [764, 666] width 146 height 31
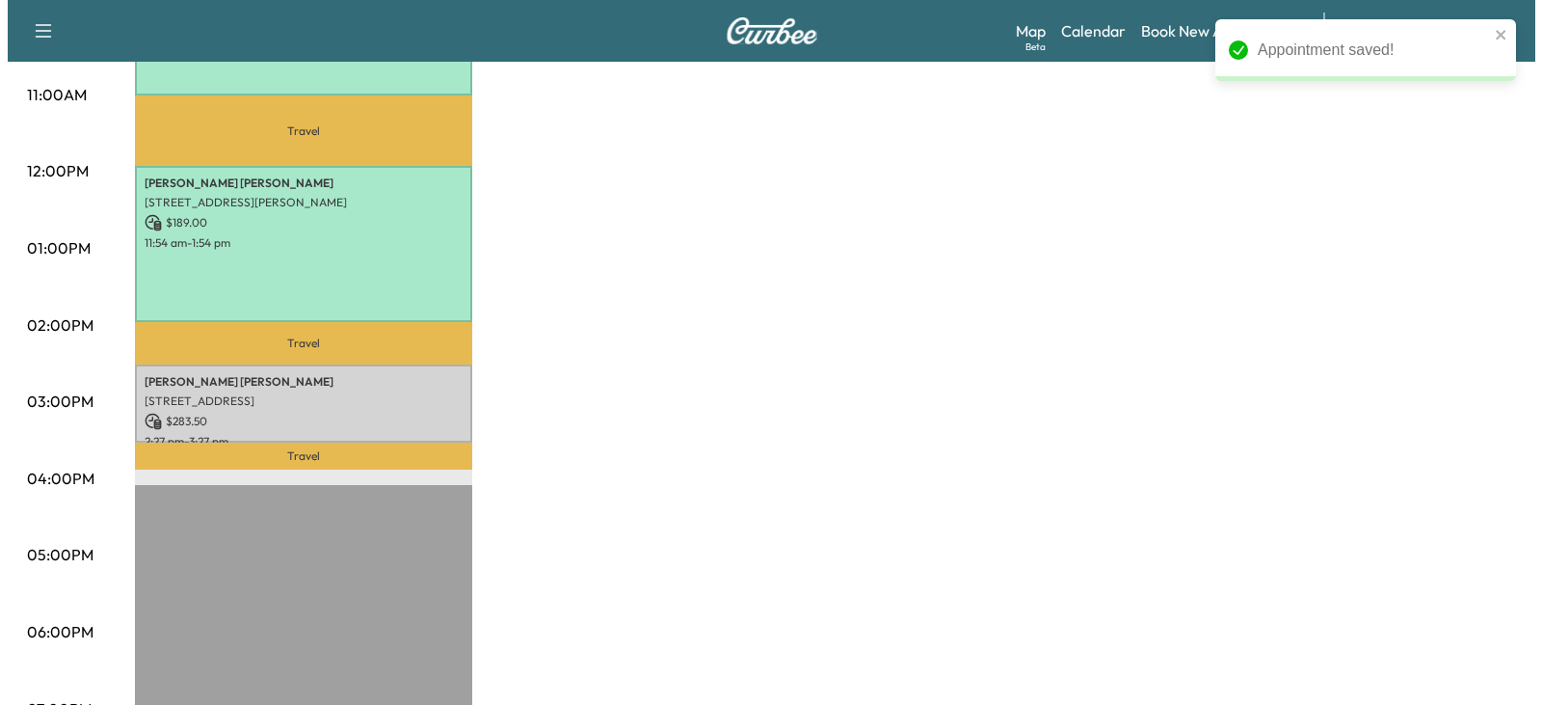
scroll to position [771, 0]
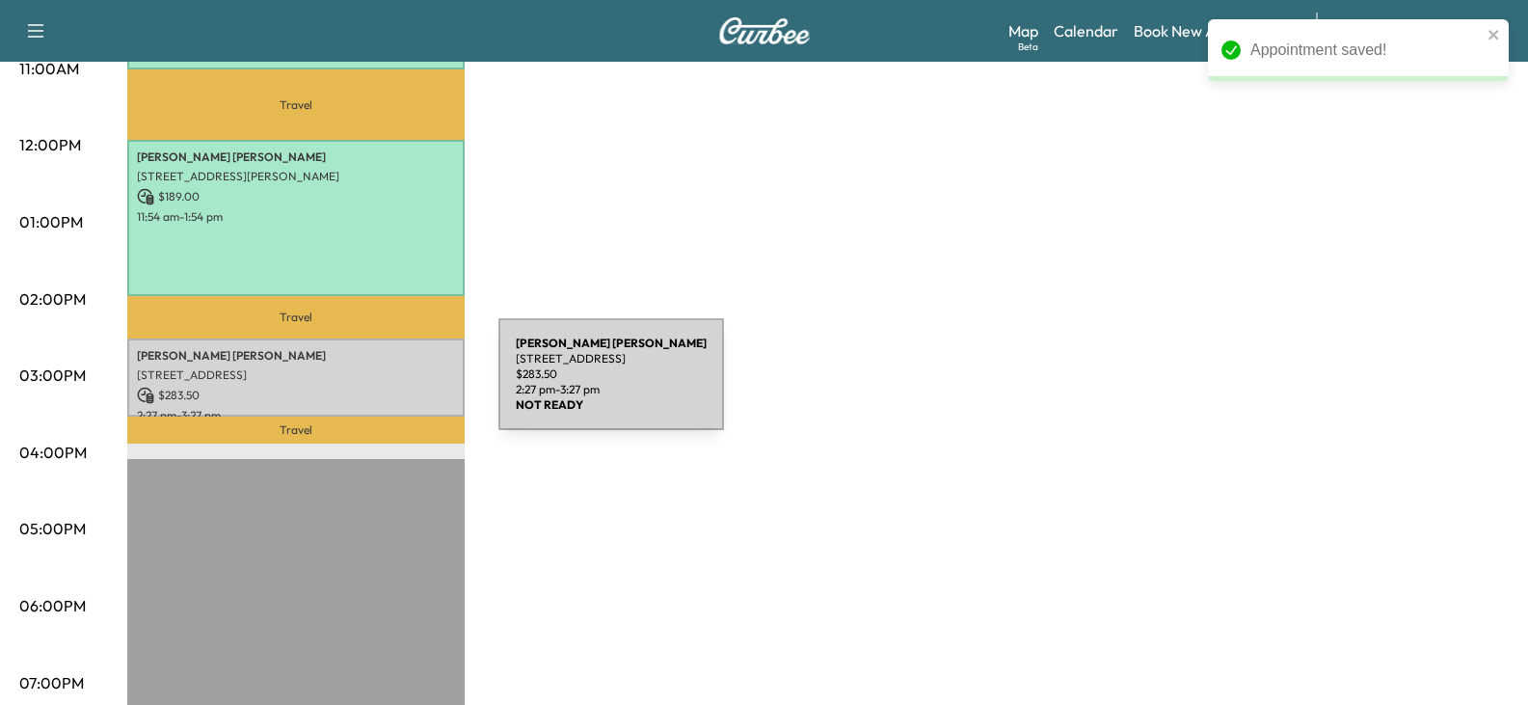
click at [353, 387] on p "$ 283.50" at bounding box center [296, 395] width 318 height 17
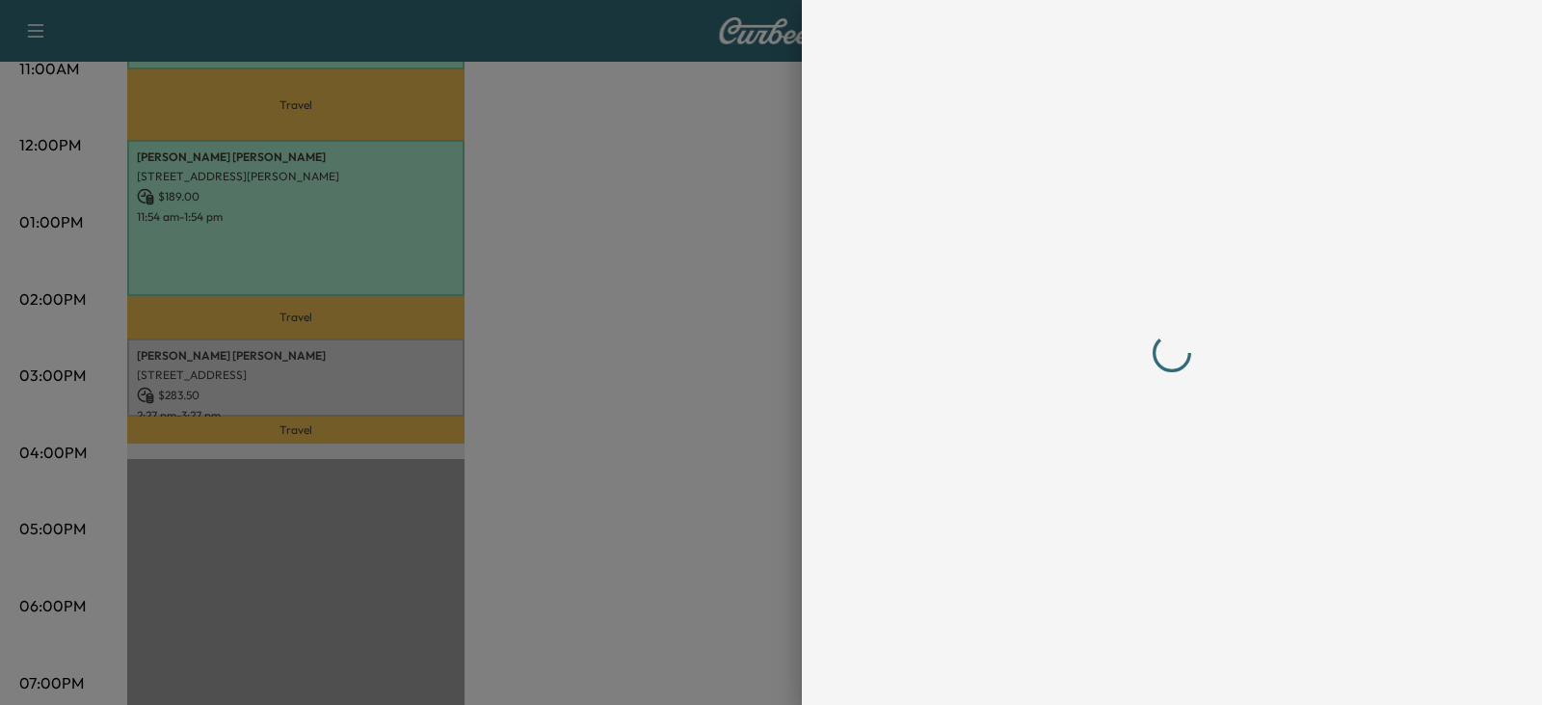
scroll to position [0, 0]
